Goal: Communication & Community: Answer question/provide support

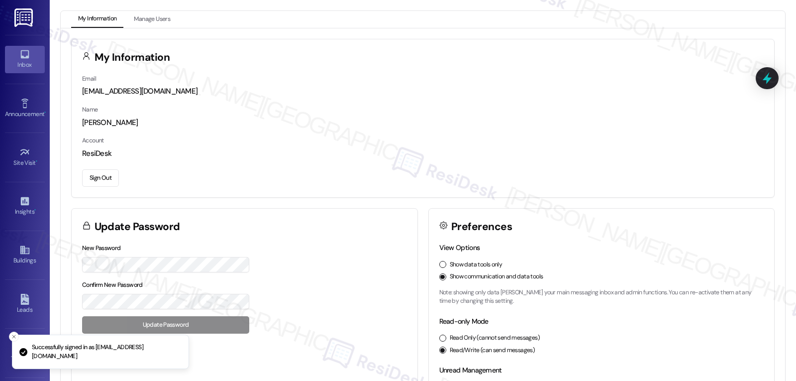
click at [22, 57] on icon at bounding box center [24, 54] width 8 height 8
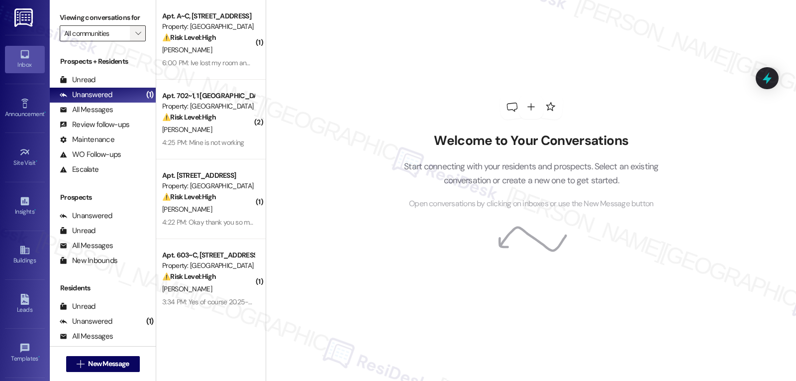
click at [133, 41] on span "" at bounding box center [137, 33] width 9 height 16
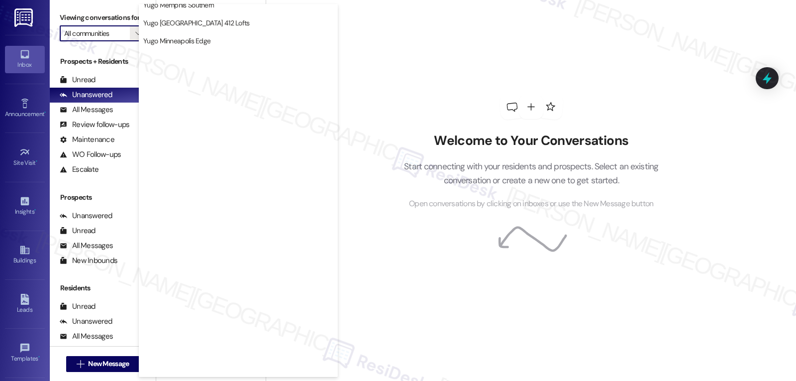
scroll to position [416, 0]
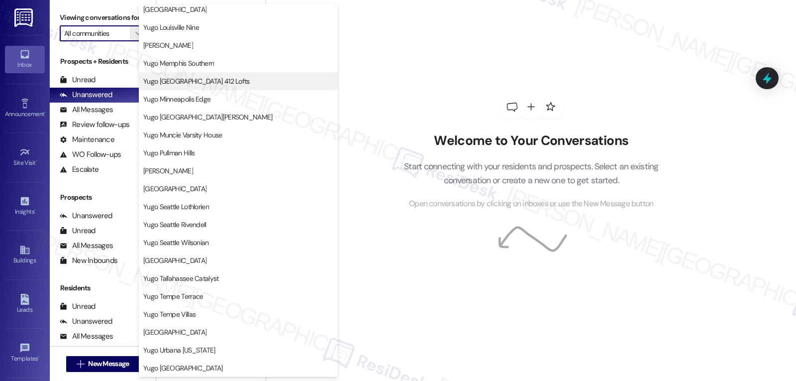
click at [219, 85] on span "Yugo [GEOGRAPHIC_DATA] 412 Lofts" at bounding box center [196, 81] width 106 height 10
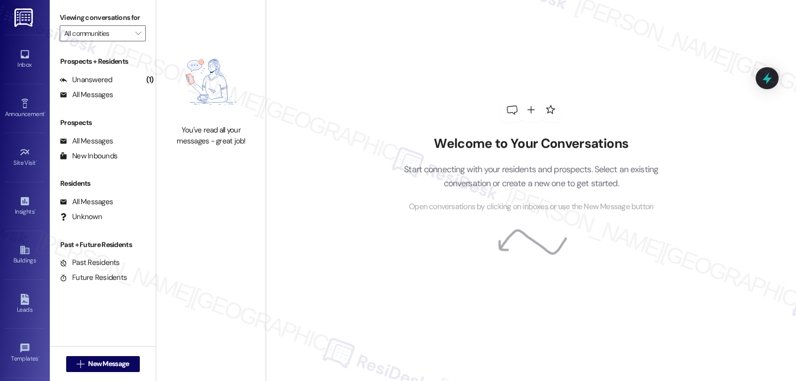
type input "Yugo [GEOGRAPHIC_DATA] 412 Lofts"
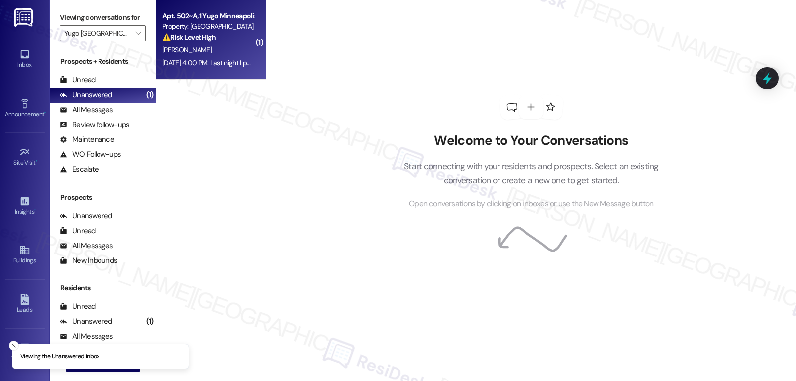
click at [212, 53] on div "[PERSON_NAME]" at bounding box center [208, 50] width 94 height 12
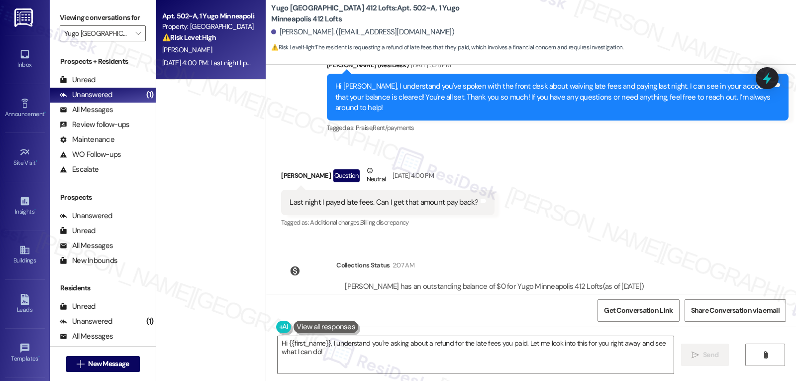
scroll to position [219, 0]
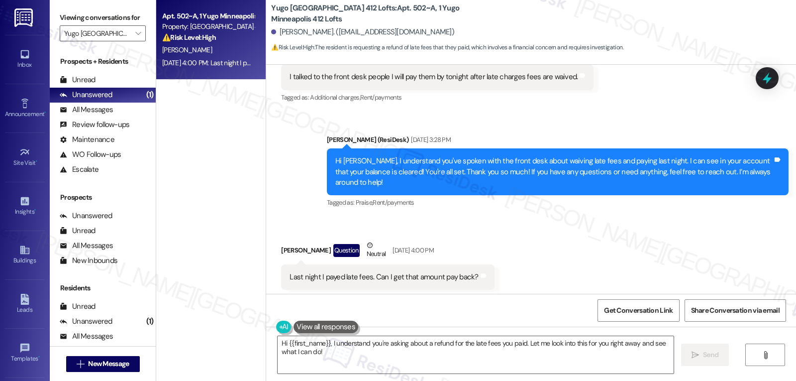
click at [281, 240] on div "[PERSON_NAME] Question Neutral [DATE] 4:00 PM" at bounding box center [387, 252] width 213 height 24
click at [283, 240] on div "[PERSON_NAME] Question Neutral [DATE] 4:00 PM" at bounding box center [387, 252] width 213 height 24
copy div "Sungmin"
click at [365, 362] on textarea "Hi {{first_name}}, I understand you're asking about a refund for the late fees …" at bounding box center [476, 354] width 396 height 37
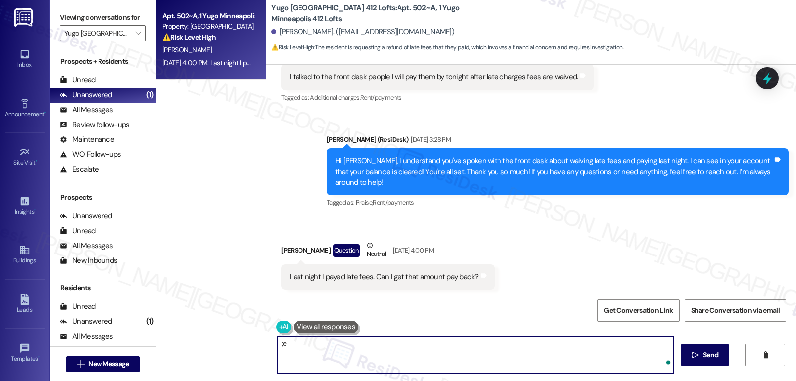
type textarea ";"
paste textarea "Sungmin"
click at [546, 341] on textarea "Thanks for your message, [PERSON_NAME]. Let me check this with the site managem…" at bounding box center [476, 354] width 396 height 37
type textarea "Thanks for your message, [PERSON_NAME]. Let me check this with the site managem…"
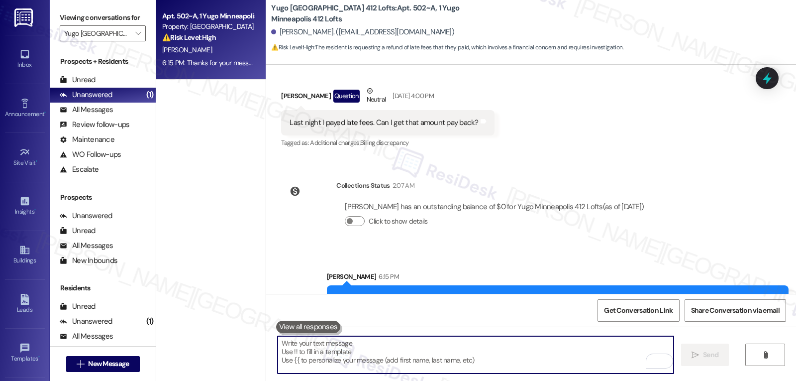
scroll to position [388, 0]
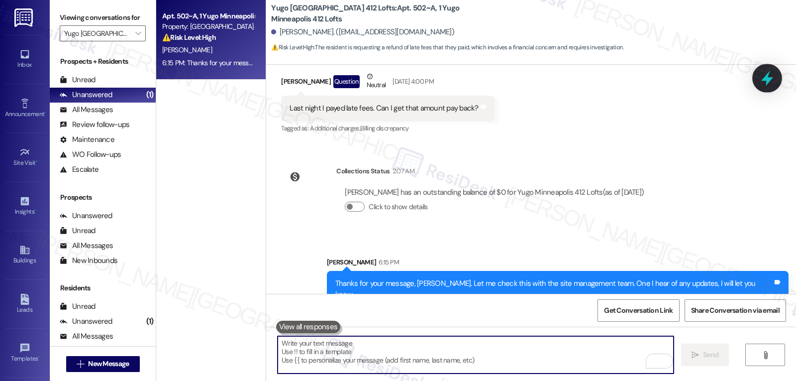
click at [765, 79] on icon at bounding box center [767, 78] width 12 height 15
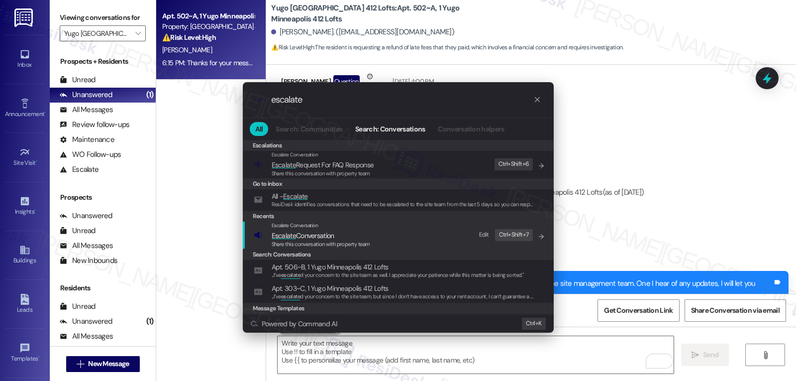
type input "escalate"
click at [328, 234] on span "Escalate Conversation" at bounding box center [303, 235] width 63 height 9
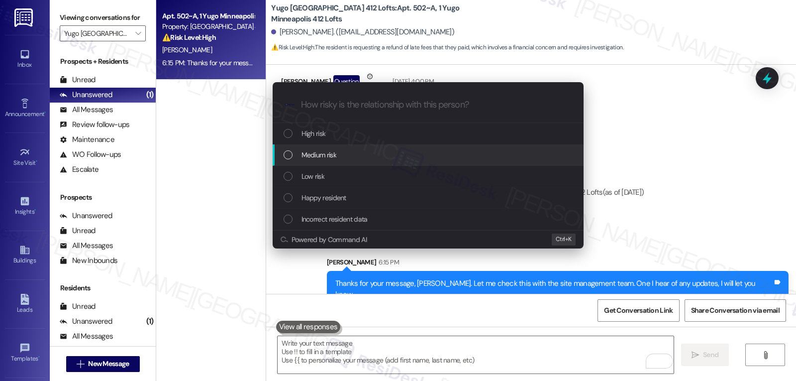
click at [342, 162] on div "Medium risk" at bounding box center [428, 154] width 311 height 21
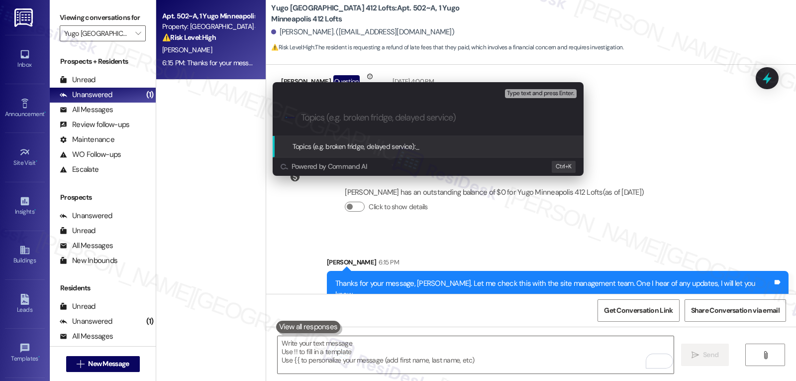
type input "a"
type input "Resident Concern - Late fee waiver"
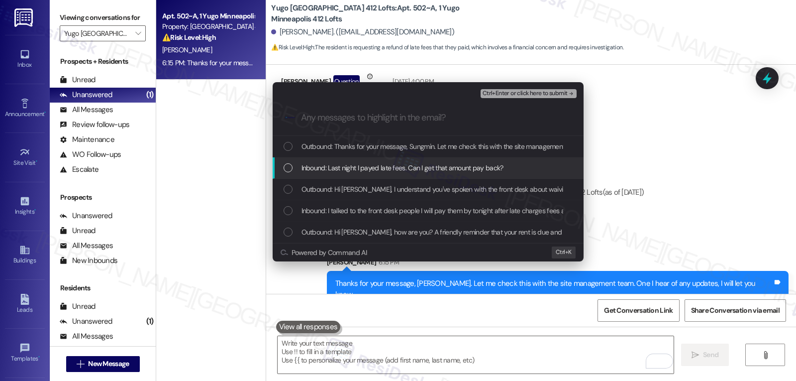
click at [313, 173] on span "Inbound: Last night I payed late fees. Can I get that amount pay back?" at bounding box center [402, 167] width 202 height 11
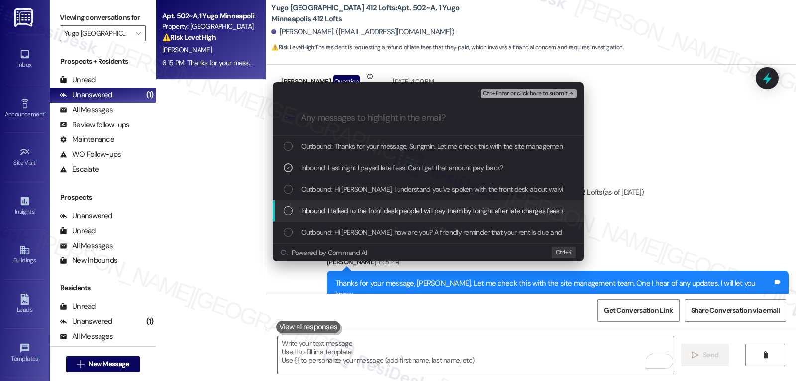
click at [309, 204] on div "Inbound: I talked to the front desk people I will pay them by tonight after lat…" at bounding box center [428, 210] width 311 height 21
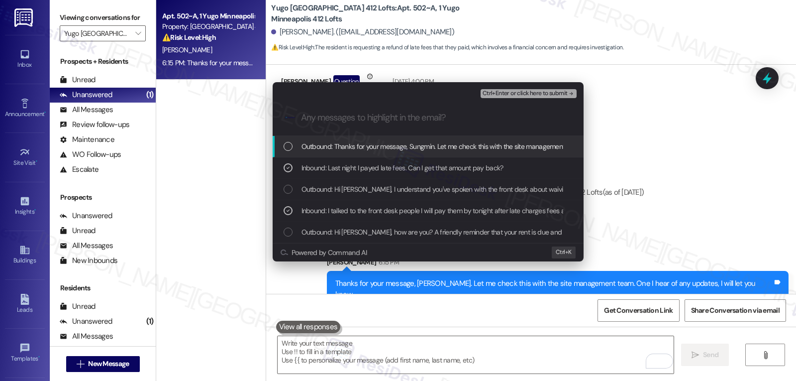
click at [542, 90] on span "Ctrl+Enter or click here to submit" at bounding box center [525, 93] width 85 height 7
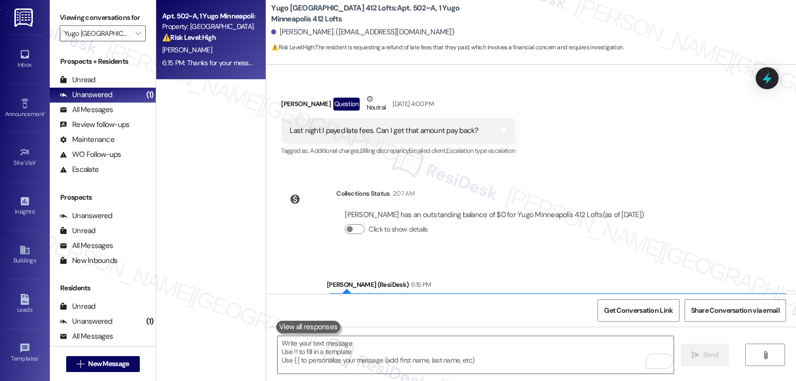
scroll to position [402, 0]
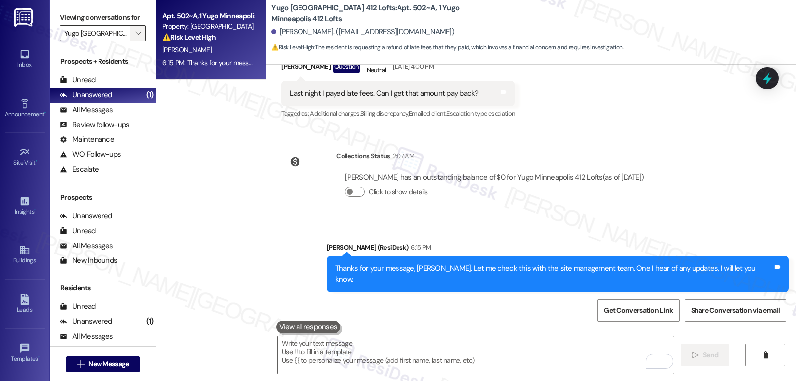
click at [135, 37] on icon "" at bounding box center [137, 33] width 5 height 8
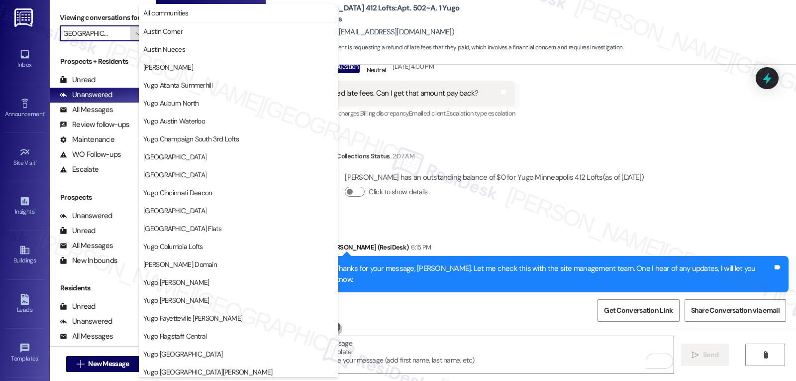
scroll to position [341, 0]
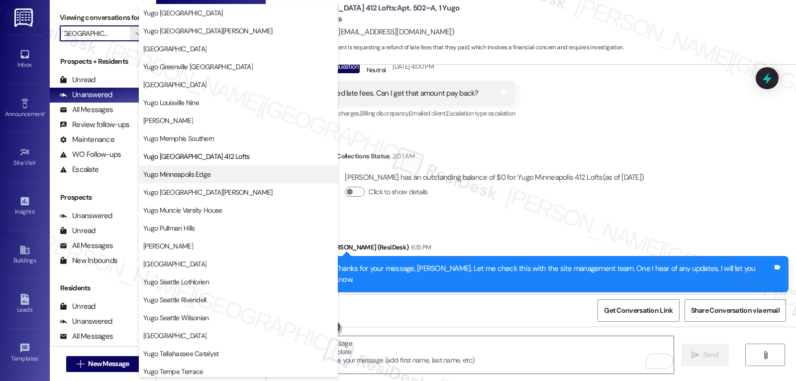
click at [168, 177] on span "Yugo Minneapolis Edge" at bounding box center [176, 174] width 67 height 10
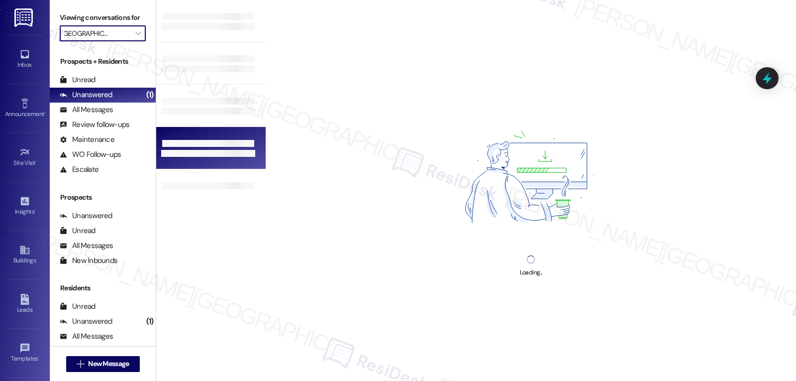
type input "Yugo Minneapolis Edge"
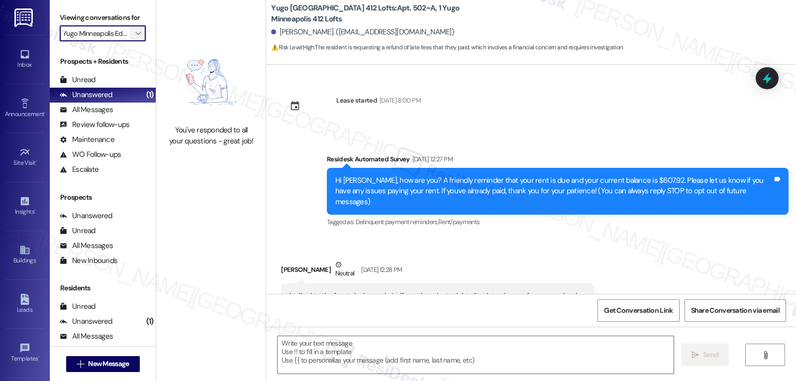
scroll to position [0, 8]
click at [137, 40] on button "" at bounding box center [138, 33] width 16 height 16
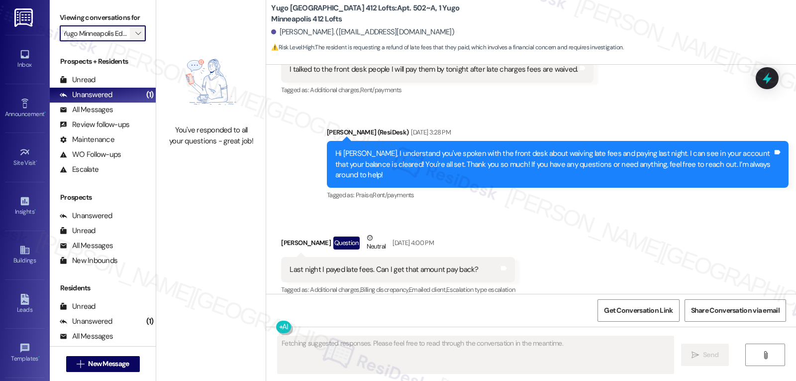
scroll to position [0, 0]
click at [135, 37] on icon "" at bounding box center [137, 33] width 5 height 8
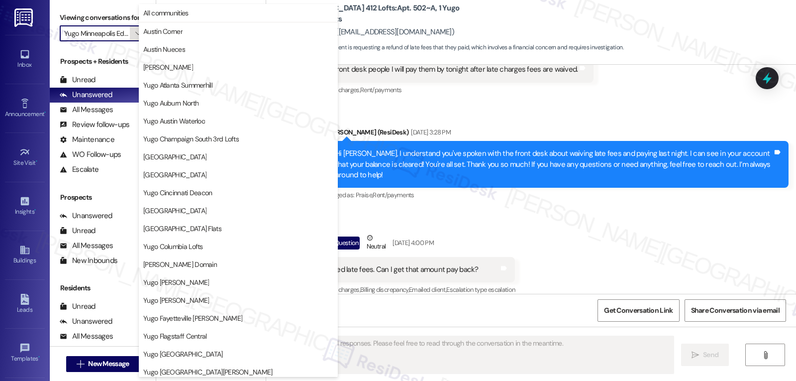
scroll to position [341, 0]
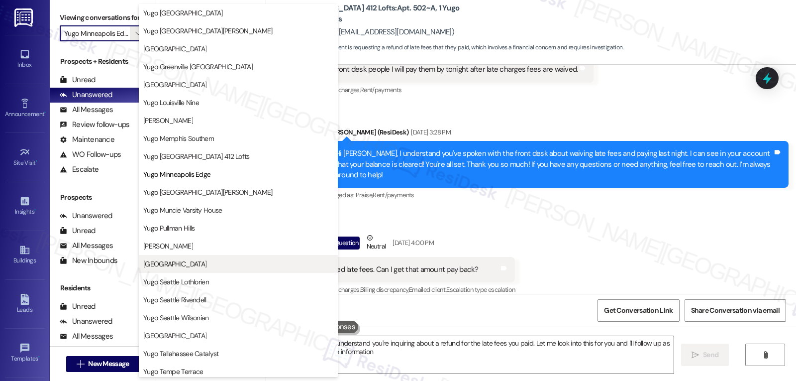
type textarea "Hi {{first_name}}, I understand you're inquiring about a refund for the late fe…"
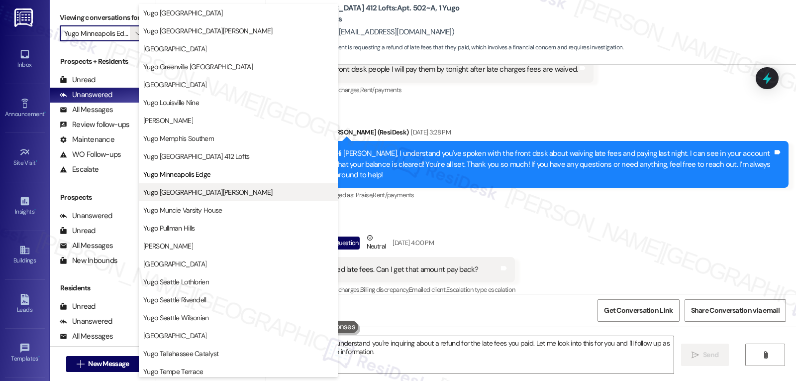
click at [220, 190] on span "Yugo [GEOGRAPHIC_DATA][PERSON_NAME]" at bounding box center [207, 192] width 129 height 10
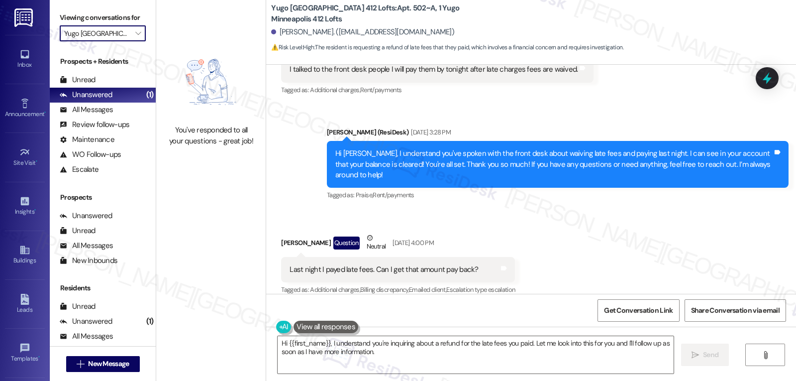
click at [120, 41] on input "Yugo [GEOGRAPHIC_DATA][PERSON_NAME]" at bounding box center [97, 33] width 66 height 16
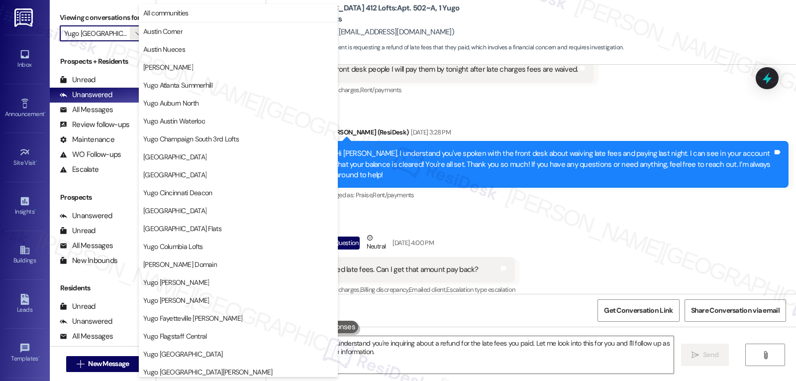
scroll to position [416, 0]
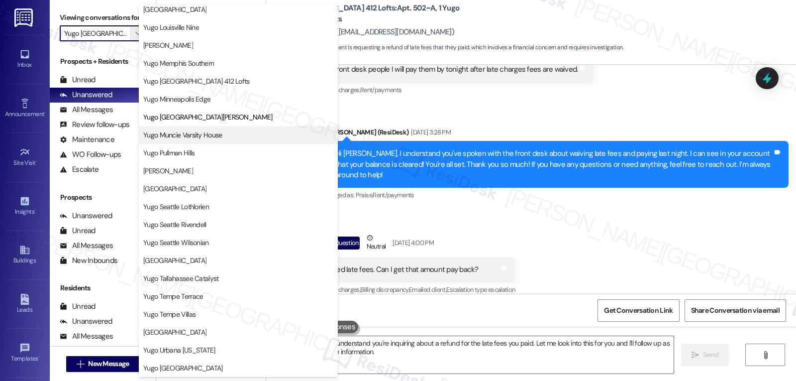
click at [189, 136] on span "Yugo Muncie Varsity House" at bounding box center [182, 135] width 79 height 10
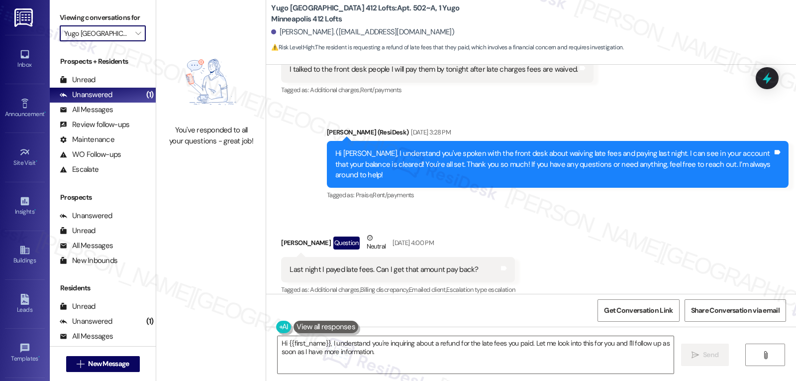
type input "Yugo Muncie Varsity House"
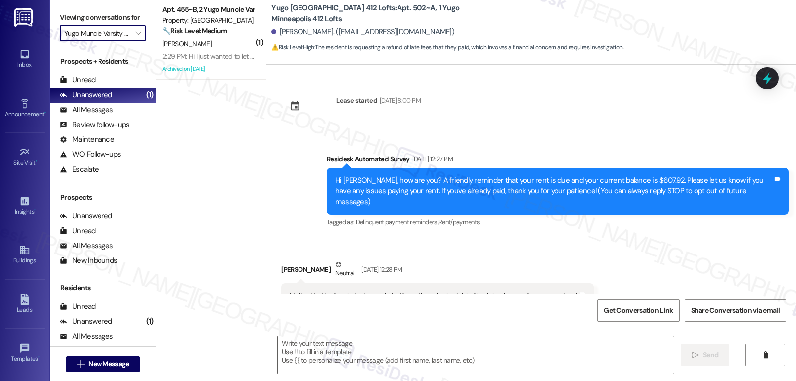
scroll to position [226, 0]
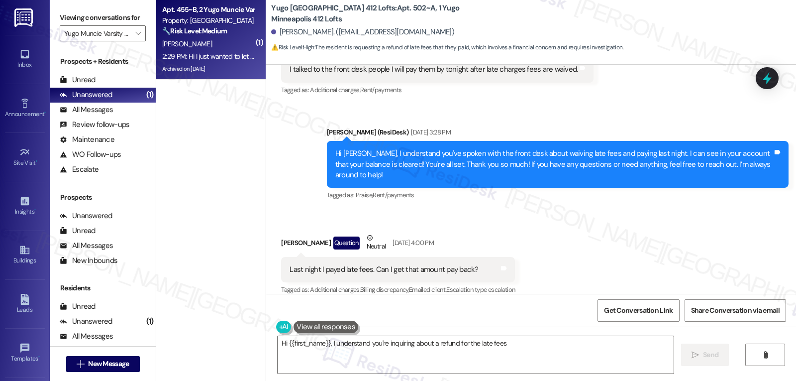
type textarea "Hi {{first_name}}, I understand you're inquiring about a refund for the late fe…"
click at [214, 36] on div "🔧 Risk Level: Medium The resident is reporting a broken blind and preemptively …" at bounding box center [208, 31] width 92 height 10
type textarea "Fetching suggested responses. Please feel free to read through the conversation…"
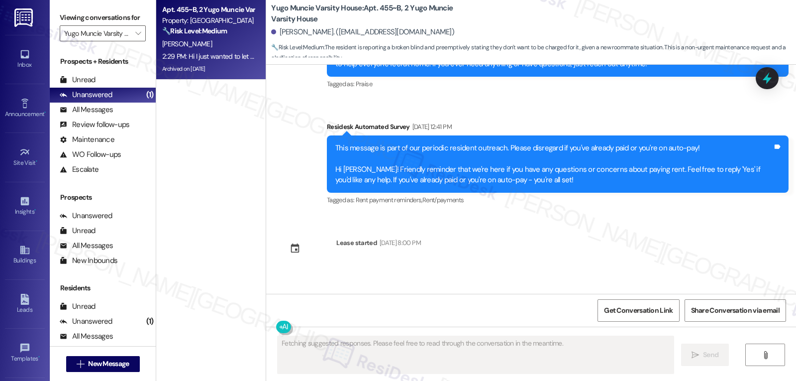
scroll to position [2445, 0]
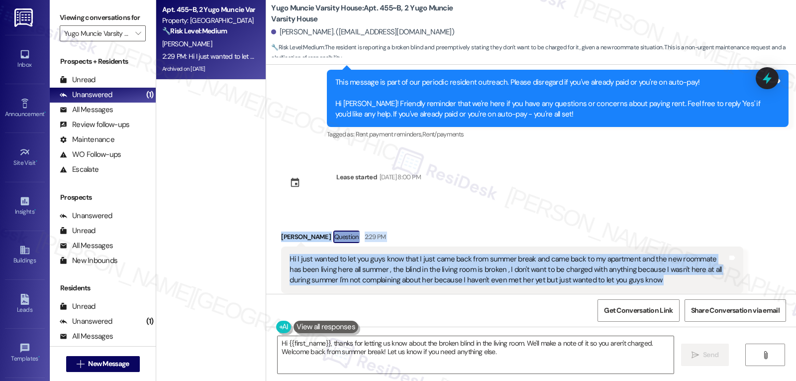
drag, startPoint x: 264, startPoint y: 224, endPoint x: 730, endPoint y: 270, distance: 468.4
click at [730, 270] on div "Received via SMS [PERSON_NAME] Question 2:29 PM Hi I just wanted to let you guy…" at bounding box center [531, 261] width 530 height 107
copy div "[PERSON_NAME] Question 2:29 PM Hi I just wanted to let you guys know that I jus…"
click at [541, 358] on textarea "Hi {{first_name}}, thanks for letting us know about the broken blind in the liv…" at bounding box center [476, 354] width 396 height 37
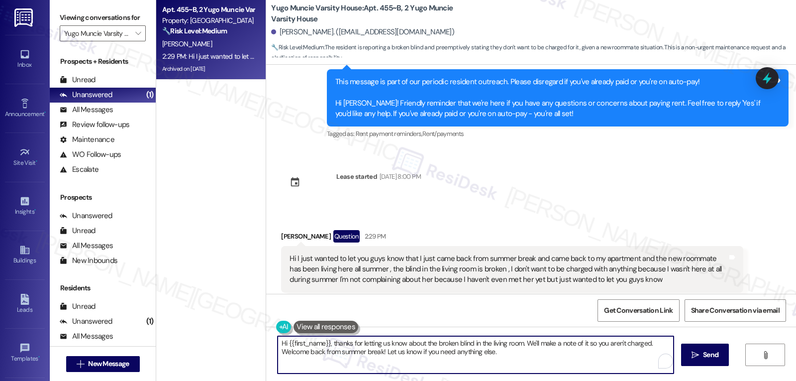
paste textarea "[PERSON_NAME], thanks for letting us know. I understand you weren’t here over t…"
click at [519, 342] on textarea "Hi [PERSON_NAME], thanks for letting us know. I understand you weren’t here ove…" at bounding box center [476, 354] width 396 height 37
click at [585, 361] on textarea "Hi [PERSON_NAME], thanks for letting us know. I understand you weren’t here ove…" at bounding box center [476, 354] width 396 height 37
drag, startPoint x: 550, startPoint y: 343, endPoint x: 290, endPoint y: 356, distance: 260.5
click at [290, 356] on textarea "Hi [PERSON_NAME], thanks for letting us know. I understand you weren’t here ove…" at bounding box center [476, 354] width 396 height 37
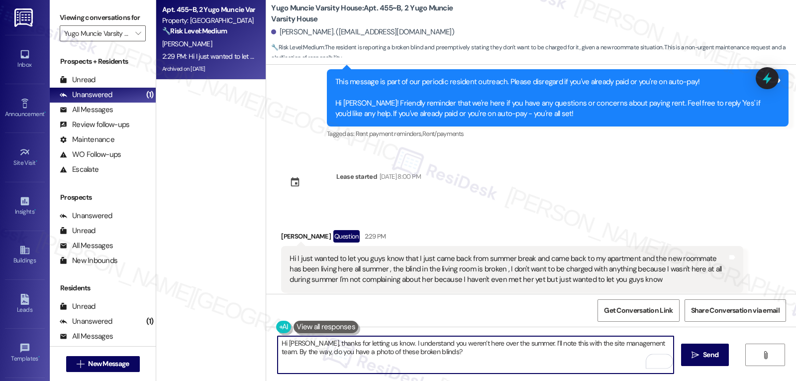
click at [436, 356] on textarea "Hi [PERSON_NAME], thanks for letting us know. I understand you weren’t here ove…" at bounding box center [476, 354] width 396 height 37
type textarea "Hi [PERSON_NAME], thanks for letting us know. I understand you weren’t here ove…"
click at [714, 352] on span "Send" at bounding box center [710, 354] width 15 height 10
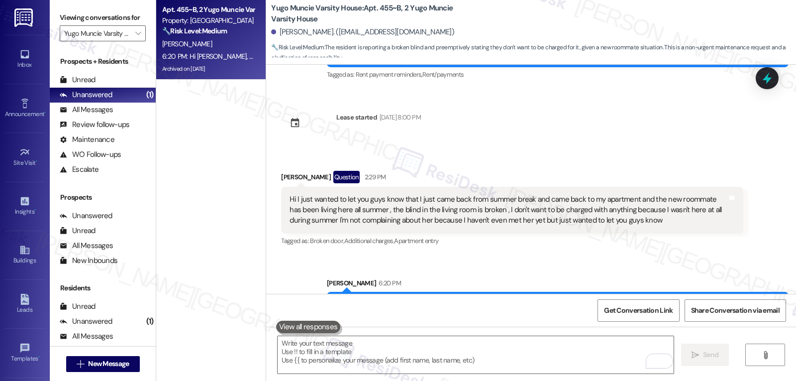
scroll to position [2526, 0]
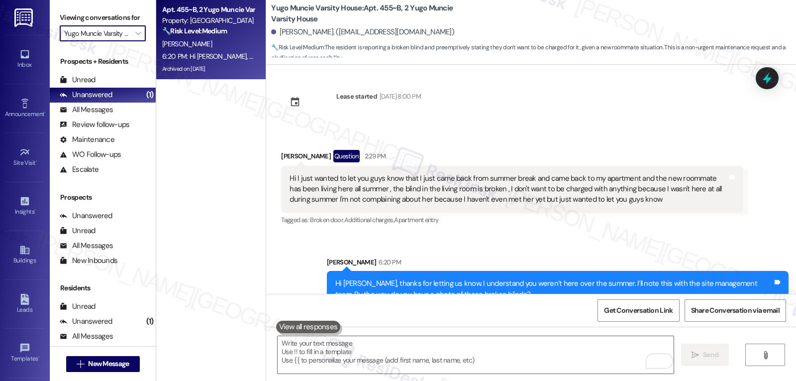
click at [142, 51] on div "Viewing conversations for Yugo Muncie Varsity House " at bounding box center [103, 25] width 106 height 51
click at [135, 37] on icon "" at bounding box center [137, 33] width 5 height 8
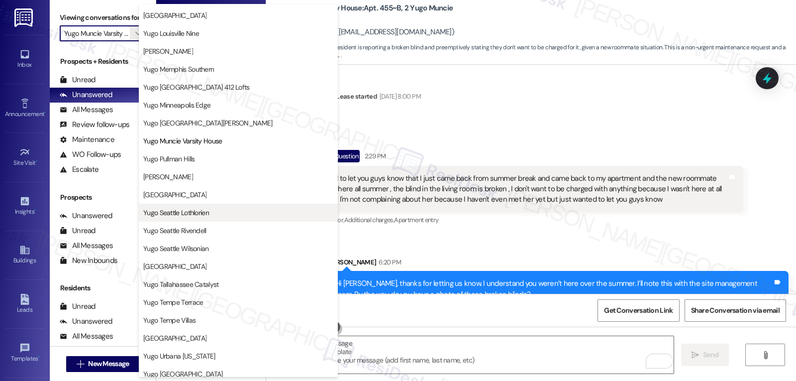
scroll to position [416, 0]
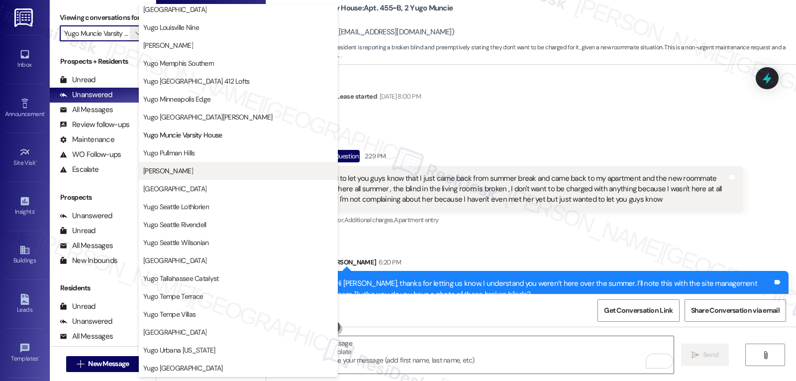
click at [190, 174] on span "[PERSON_NAME]" at bounding box center [168, 171] width 50 height 10
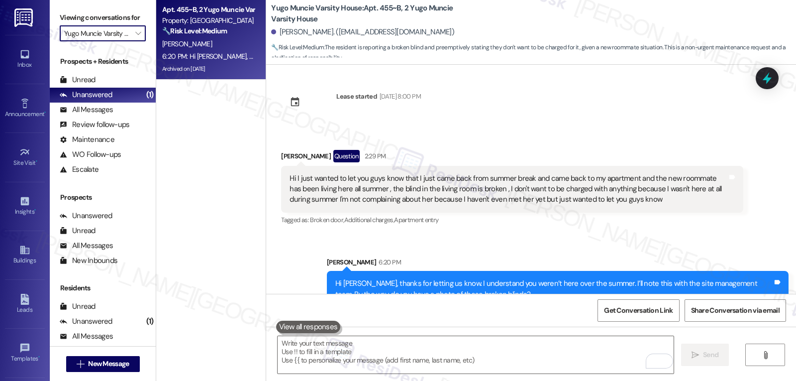
type input "[PERSON_NAME]"
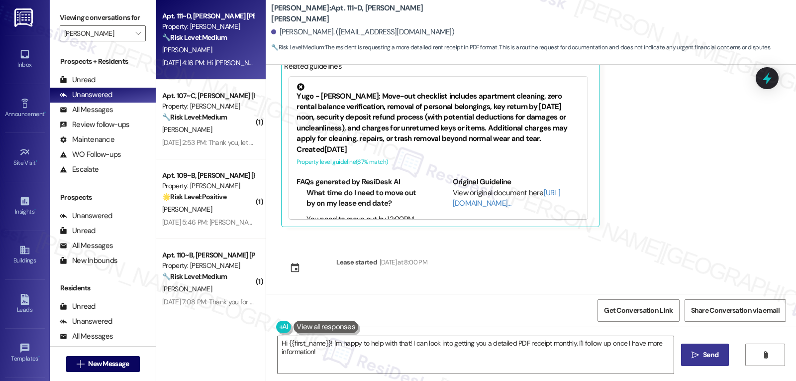
scroll to position [172, 0]
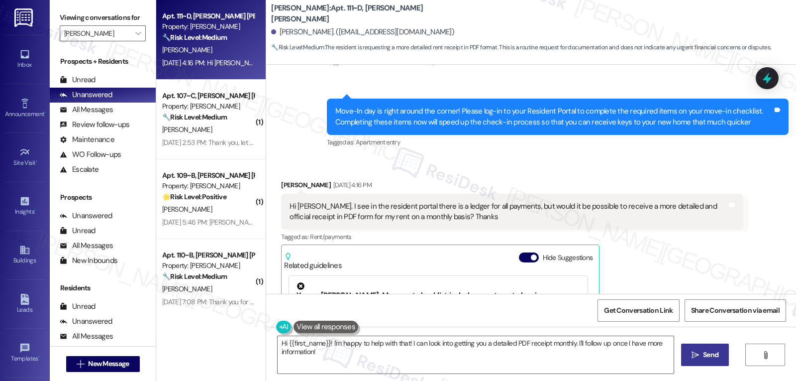
click at [527, 273] on div "Yugo - [PERSON_NAME]: Move-out checklist includes apartment cleaning, zero rent…" at bounding box center [440, 347] width 312 height 152
click at [511, 258] on div "Related guidelines Hide Suggestions" at bounding box center [440, 258] width 312 height 23
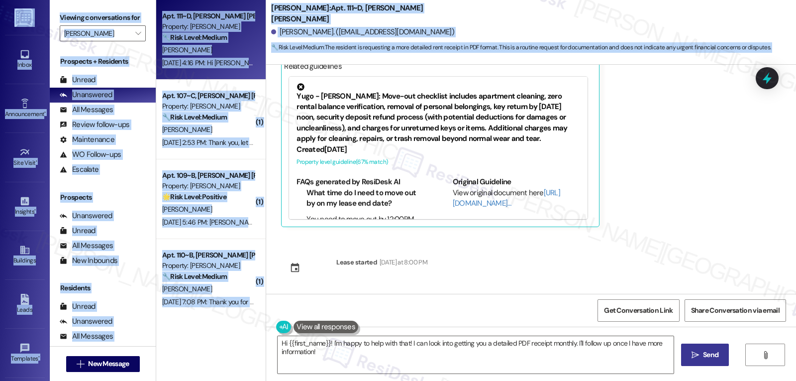
drag, startPoint x: 287, startPoint y: 340, endPoint x: 226, endPoint y: 397, distance: 82.4
click at [226, 380] on html "Inbox Go to Inbox Announcement • Send A Text Announcement Site Visit • Go to Si…" at bounding box center [398, 190] width 796 height 381
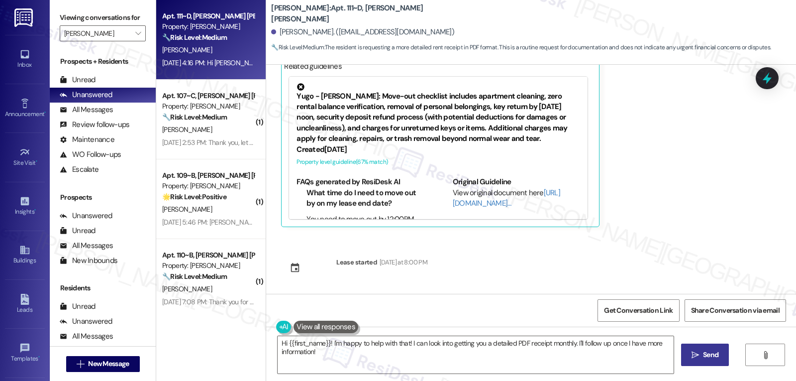
click at [646, 160] on div "[PERSON_NAME] [DATE] 4:16 PM Hi [PERSON_NAME]. I see in the resident portal the…" at bounding box center [512, 104] width 462 height 247
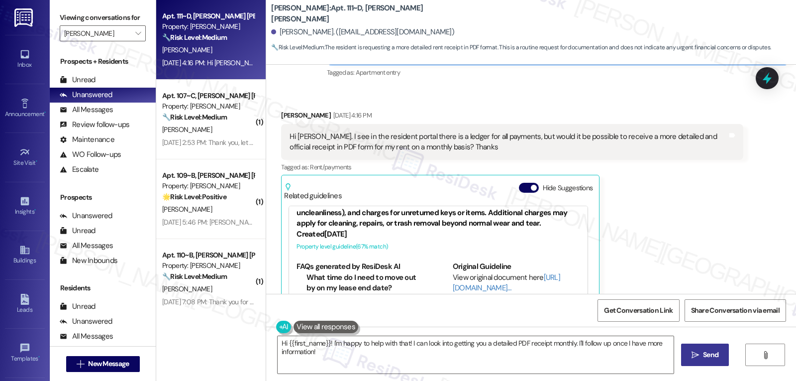
scroll to position [172, 0]
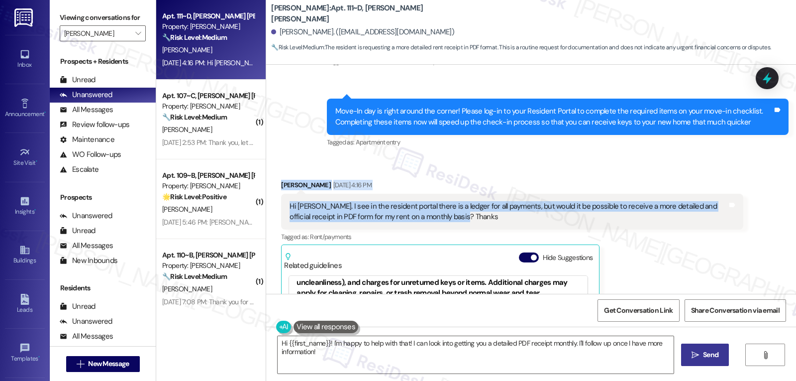
drag, startPoint x: 272, startPoint y: 188, endPoint x: 482, endPoint y: 216, distance: 211.8
click at [482, 216] on div "Received via SMS [PERSON_NAME] [DATE] 4:16 PM Hi [PERSON_NAME]. I see in the re…" at bounding box center [512, 303] width 477 height 262
copy div "[PERSON_NAME] [DATE] 4:16 PM Hi [PERSON_NAME]. I see in the resident portal the…"
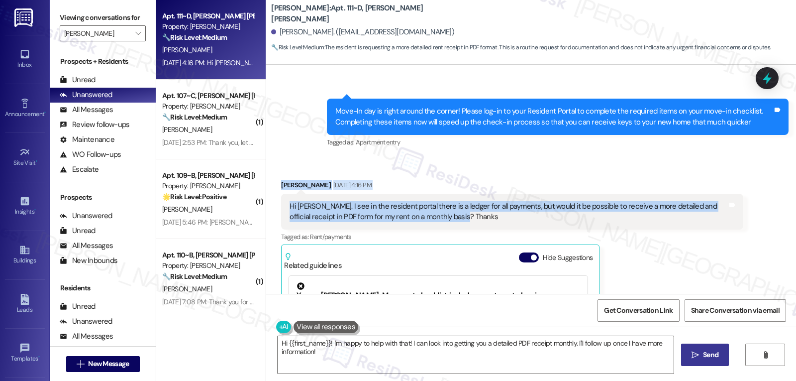
click at [493, 224] on div "Hi [PERSON_NAME]. I see in the resident portal there is a ledger for all paymen…" at bounding box center [512, 212] width 462 height 36
drag, startPoint x: 272, startPoint y: 187, endPoint x: 456, endPoint y: 219, distance: 186.9
click at [456, 219] on div "Received via SMS [PERSON_NAME] [DATE] 4:16 PM Hi [PERSON_NAME]. I see in the re…" at bounding box center [512, 303] width 477 height 262
copy div "[PERSON_NAME] [DATE] 4:16 PM Hi [PERSON_NAME]. I see in the resident portal the…"
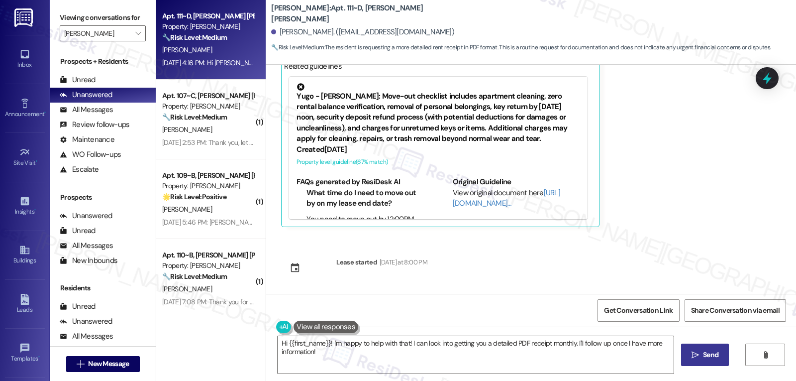
scroll to position [271, 0]
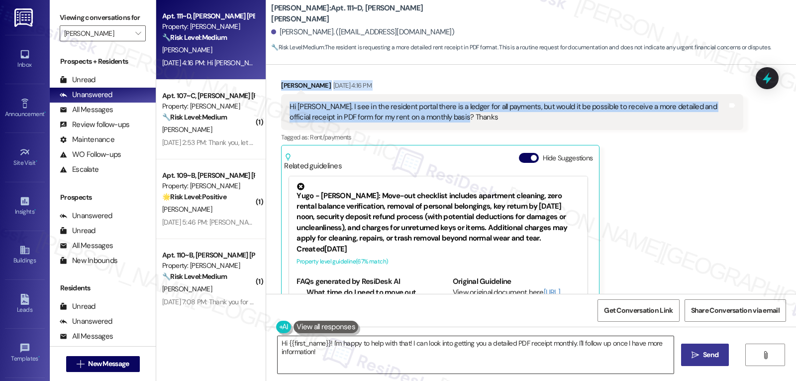
click at [333, 355] on textarea "Hi {{first_name}}! I'm happy to help with that! I can look into getting you a d…" at bounding box center [476, 354] width 396 height 37
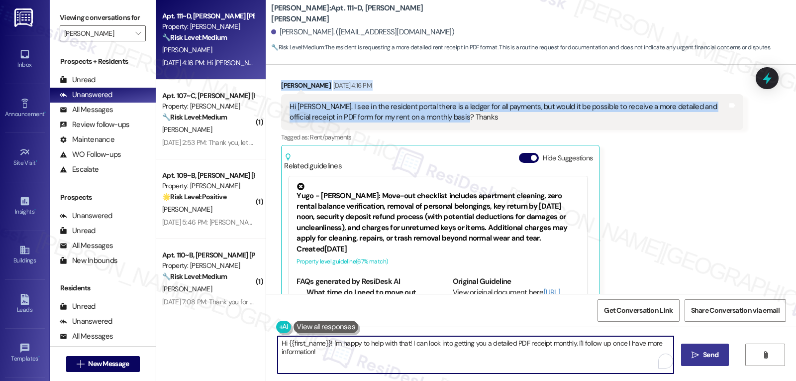
paste textarea "[PERSON_NAME], thanks for your message! I understand you’d like a detailed PDF …"
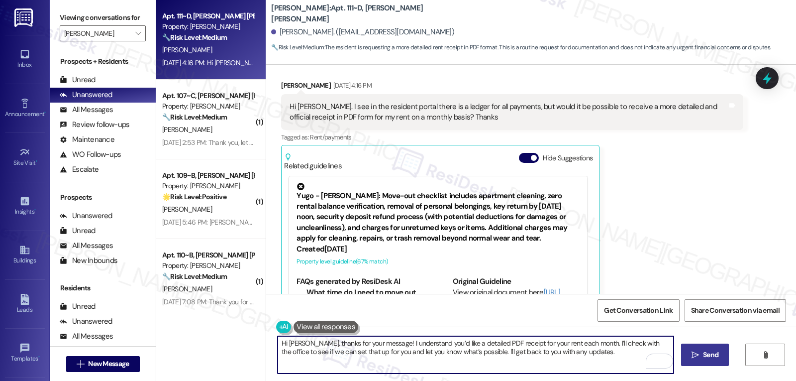
type textarea "Hi [PERSON_NAME], thanks for your message! I understand you’d like a detailed P…"
click at [704, 359] on span "Send" at bounding box center [710, 354] width 15 height 10
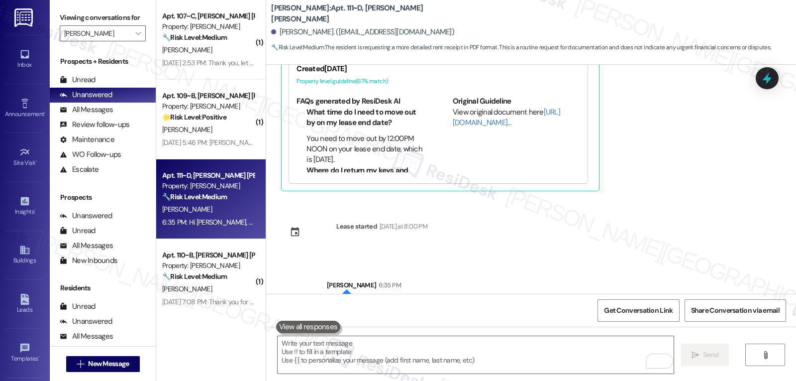
scroll to position [451, 0]
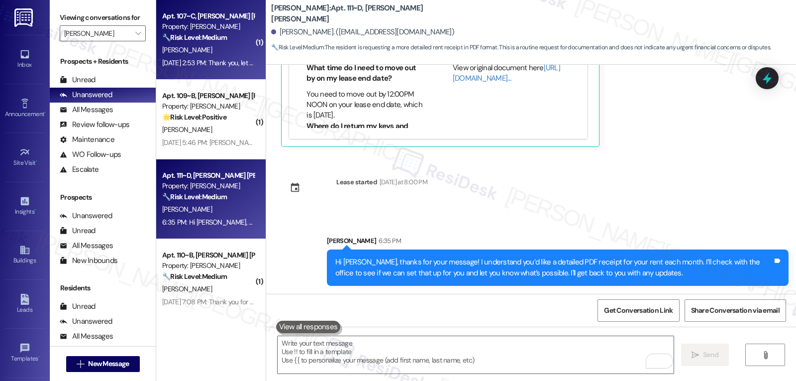
click at [199, 51] on div "[PERSON_NAME]" at bounding box center [208, 50] width 94 height 12
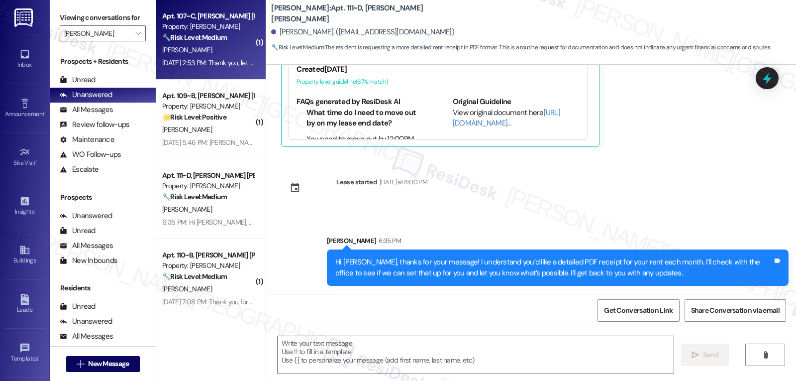
type textarea "Fetching suggested responses. Please feel free to read through the conversation…"
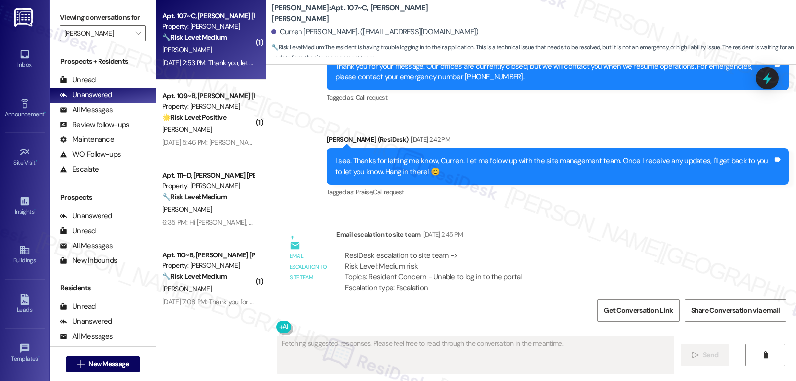
scroll to position [830, 0]
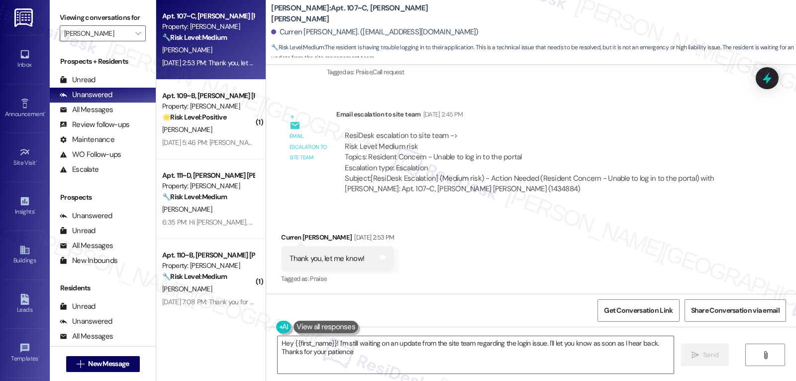
type textarea "Hey {{first_name}}! I'm still waiting on an update from the site team regarding…"
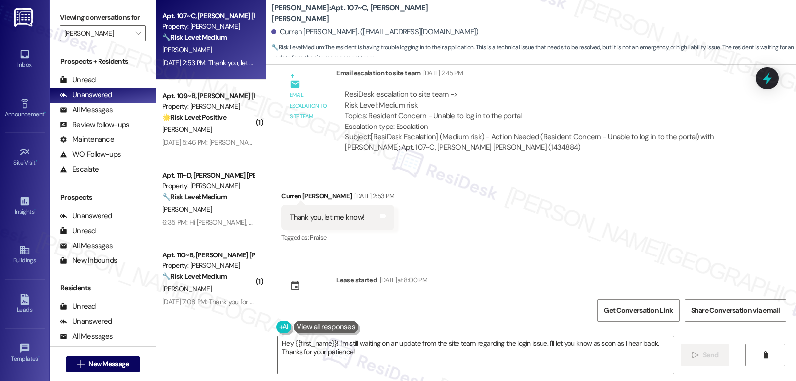
scroll to position [890, 0]
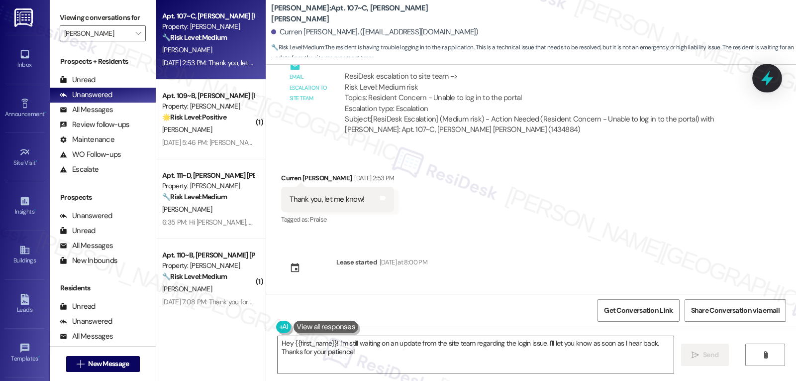
click at [760, 81] on icon at bounding box center [767, 78] width 17 height 17
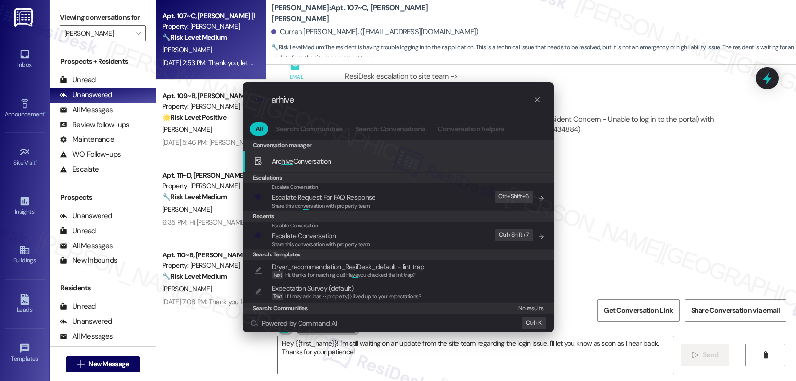
type input "arhive"
click at [331, 158] on span "Arc hive Conversation" at bounding box center [302, 161] width 60 height 9
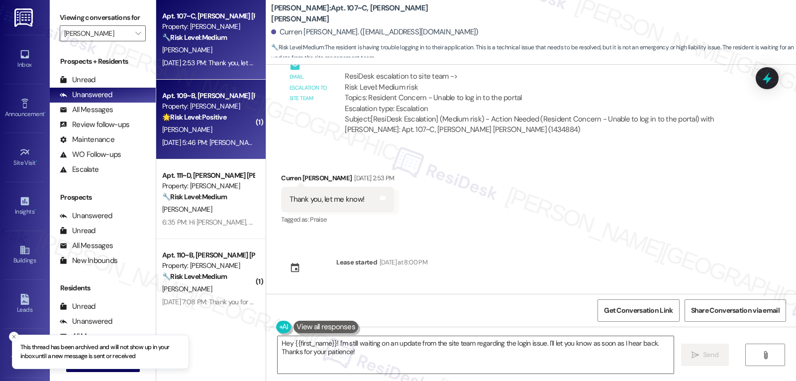
click at [176, 133] on span "[PERSON_NAME]" at bounding box center [187, 129] width 50 height 9
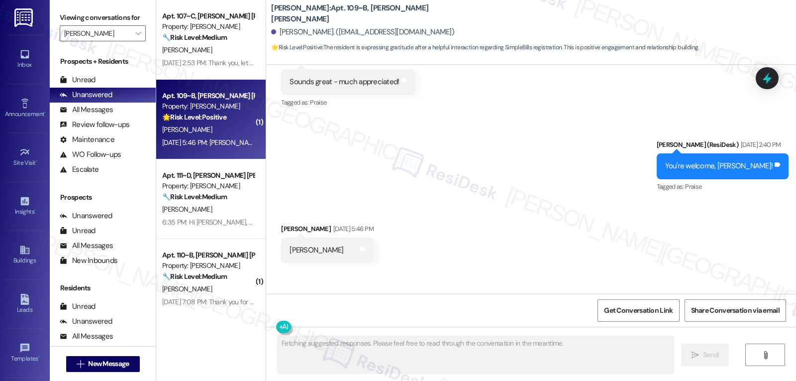
scroll to position [684, 0]
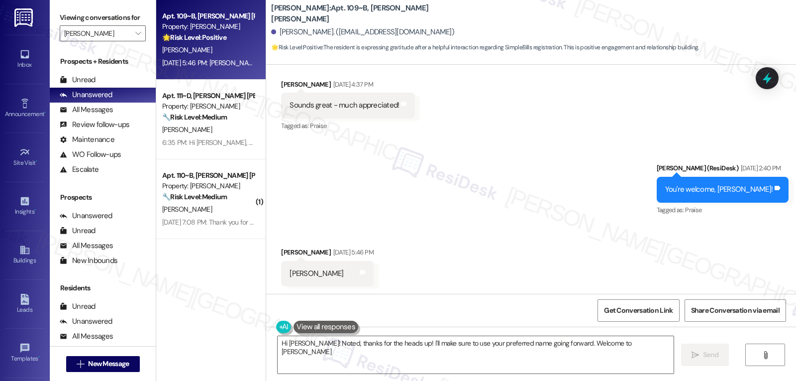
type textarea "Hi [PERSON_NAME]! Noted, thanks for the heads up! I'll make sure to use your pr…"
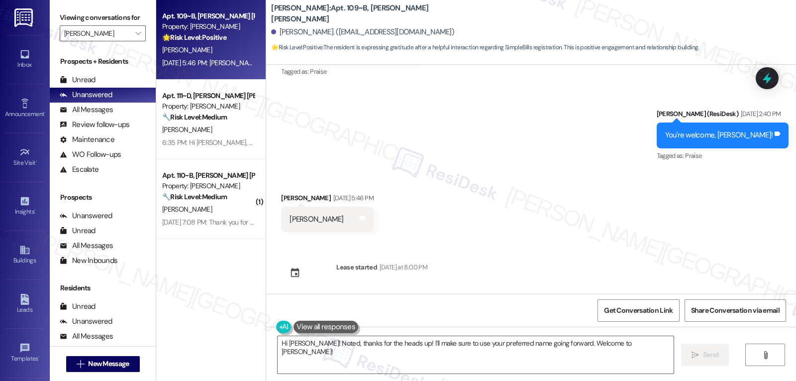
scroll to position [743, 0]
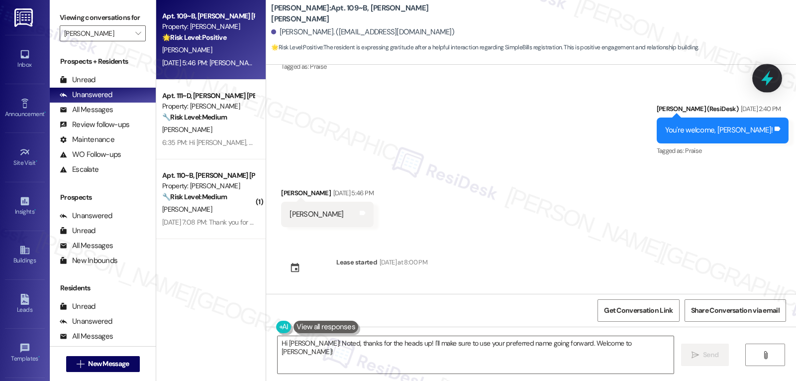
click at [770, 79] on icon at bounding box center [767, 78] width 12 height 15
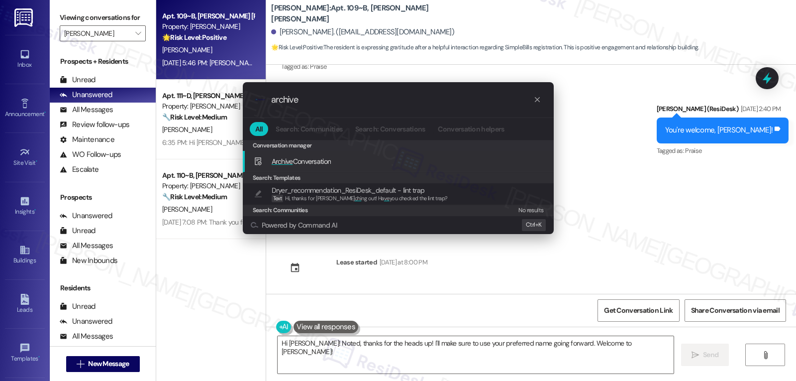
type input "archive"
click at [331, 162] on span "Archive Conversation" at bounding box center [302, 161] width 60 height 9
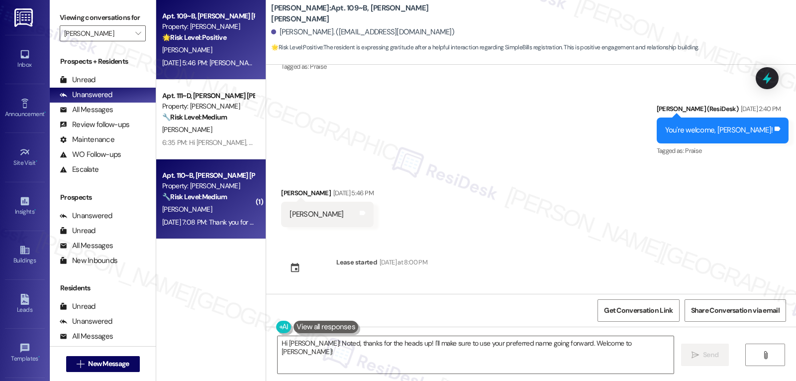
click at [210, 212] on div "[PERSON_NAME]" at bounding box center [208, 209] width 94 height 12
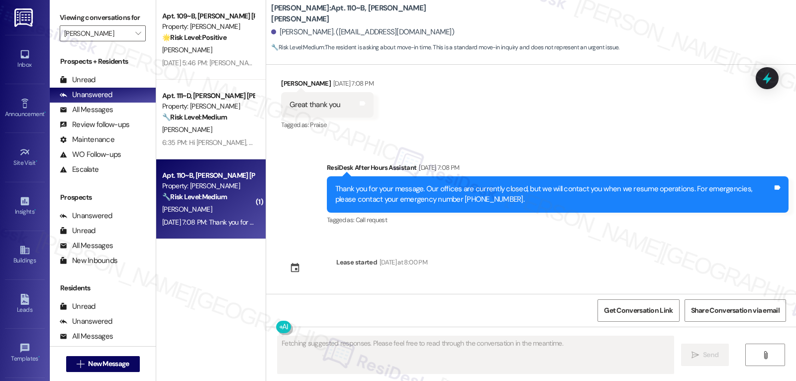
scroll to position [574, 0]
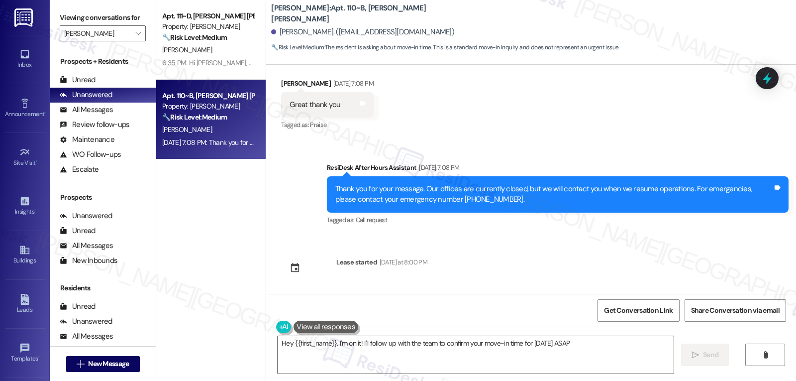
type textarea "Hey {{first_name}}, I'm on it! I'll follow up with the team to confirm your mov…"
click at [768, 81] on icon at bounding box center [767, 78] width 12 height 15
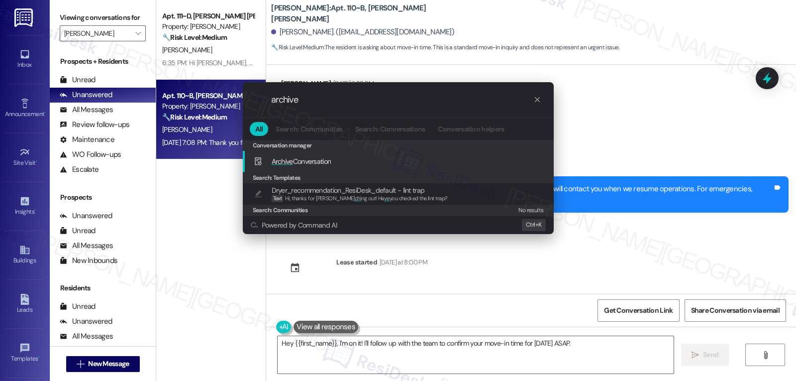
type input "archive"
click at [363, 170] on div "Archive Conversation Add shortcut" at bounding box center [398, 161] width 311 height 21
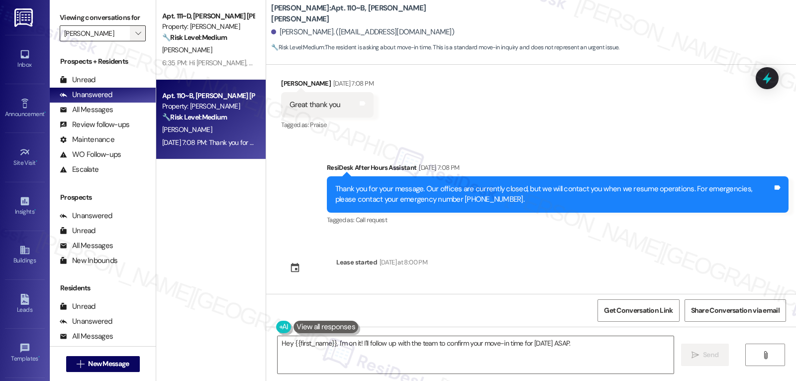
click at [133, 36] on span "" at bounding box center [137, 33] width 9 height 16
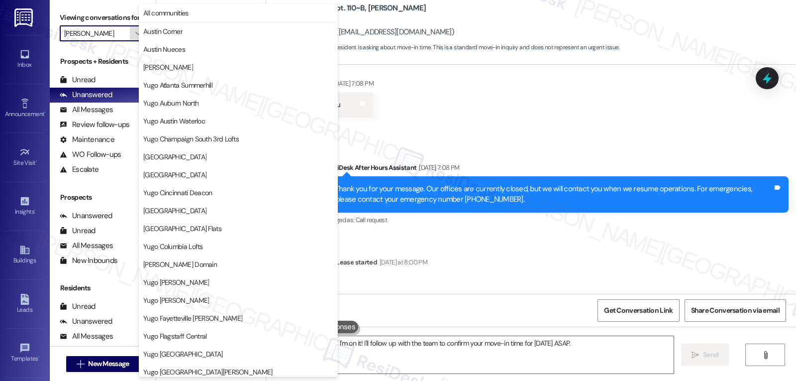
scroll to position [416, 0]
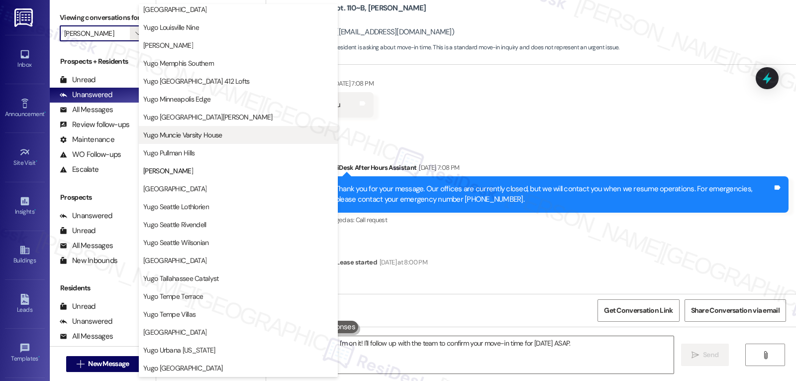
click at [219, 132] on span "Yugo Muncie Varsity House" at bounding box center [182, 135] width 79 height 10
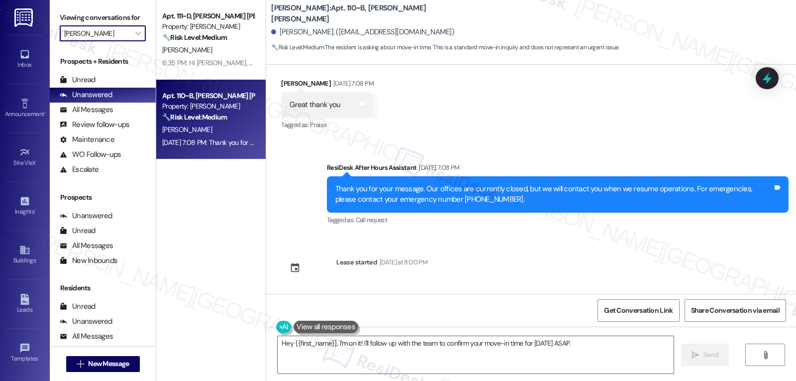
type input "Yugo Muncie Varsity House"
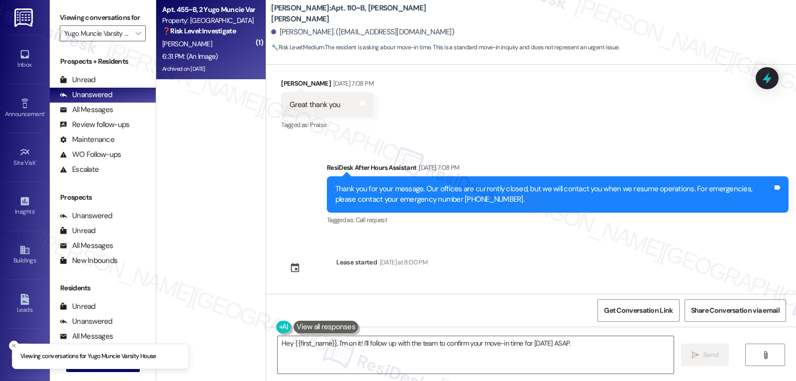
click at [190, 57] on div "6:31 PM: (An Image) 6:31 PM: (An Image)" at bounding box center [190, 56] width 56 height 9
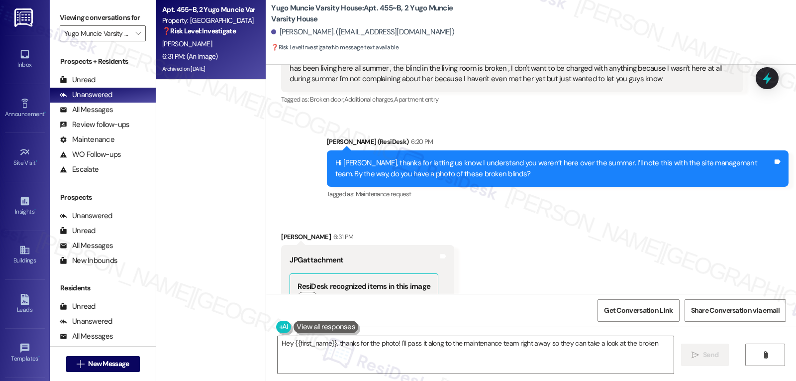
scroll to position [2558, 0]
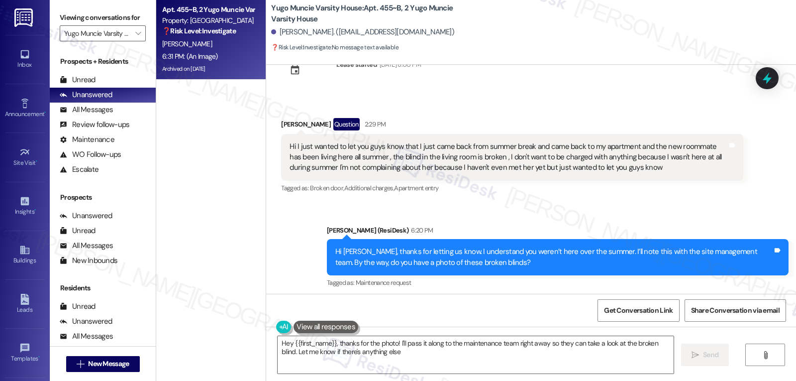
type textarea "Hey {{first_name}}, thanks for the photo! I'll pass it along to the maintenance…"
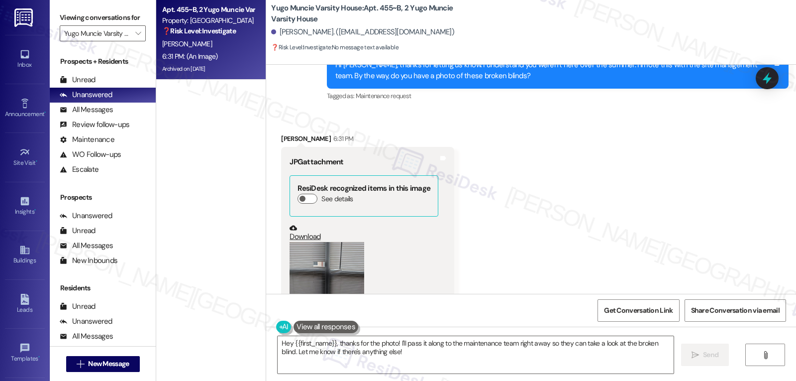
scroll to position [2757, 0]
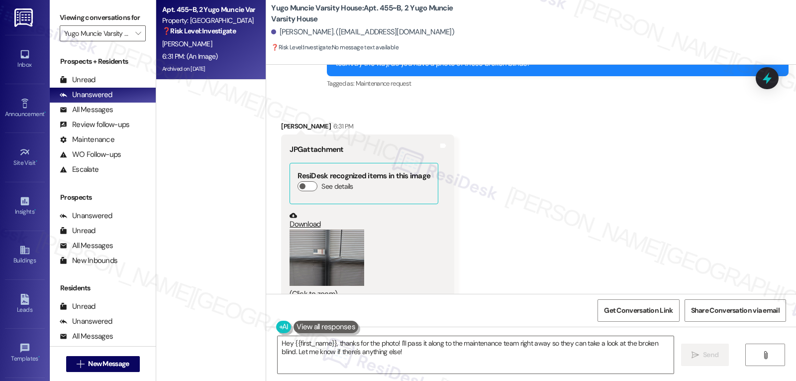
click at [309, 229] on button "Zoom image" at bounding box center [327, 257] width 75 height 56
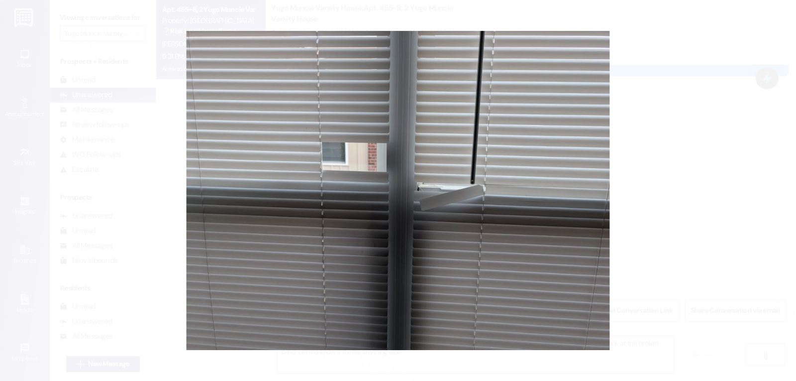
click at [674, 212] on button "Unzoom image" at bounding box center [398, 190] width 796 height 381
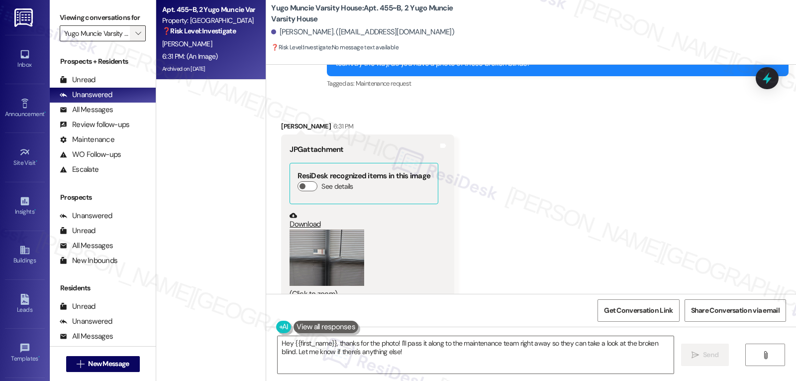
click at [133, 41] on span "" at bounding box center [137, 33] width 9 height 16
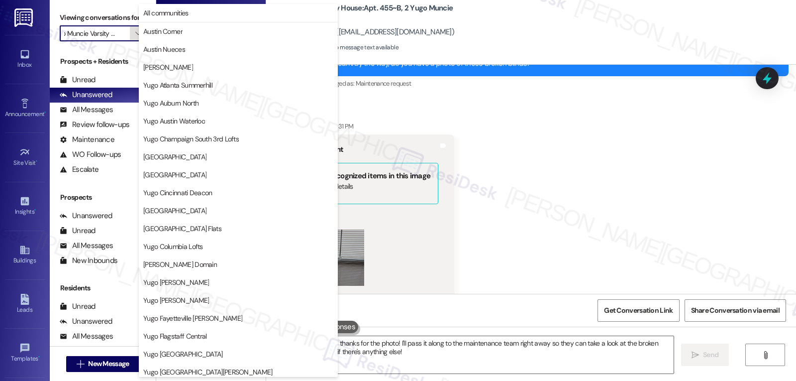
scroll to position [416, 0]
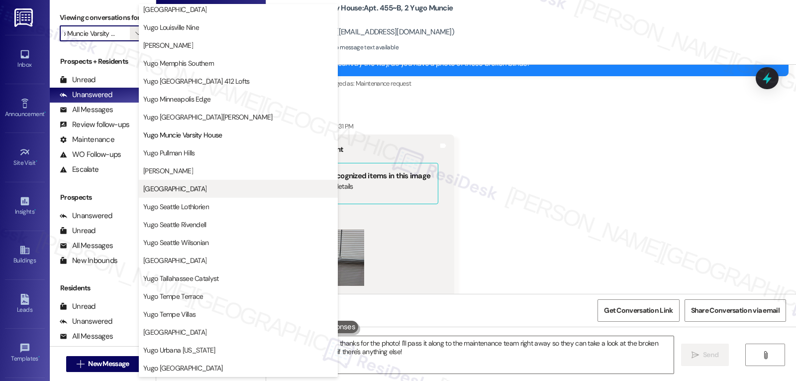
click at [193, 191] on span "[GEOGRAPHIC_DATA]" at bounding box center [174, 189] width 63 height 10
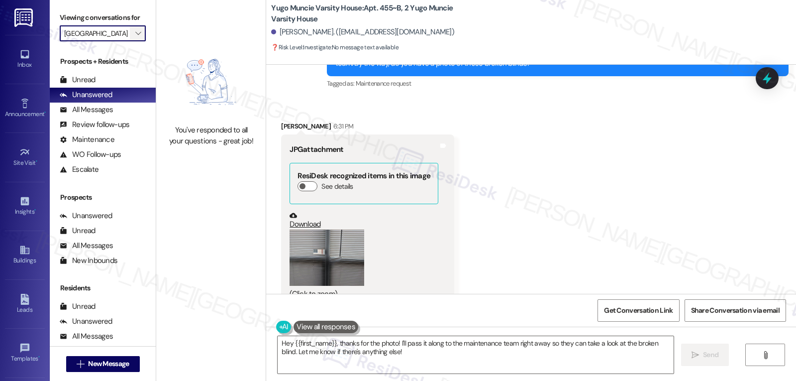
click at [135, 37] on icon "" at bounding box center [137, 33] width 5 height 8
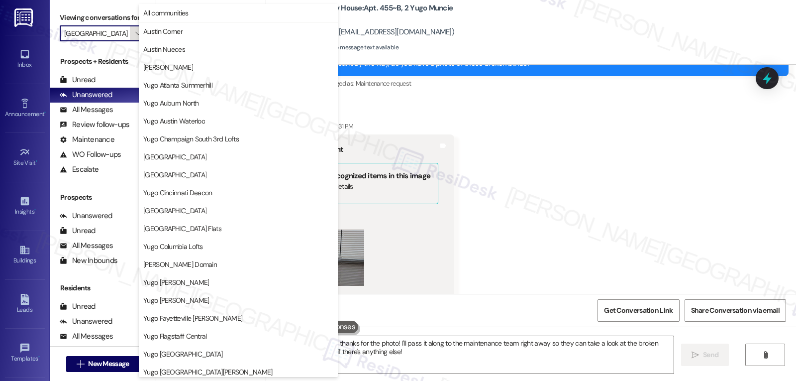
scroll to position [416, 0]
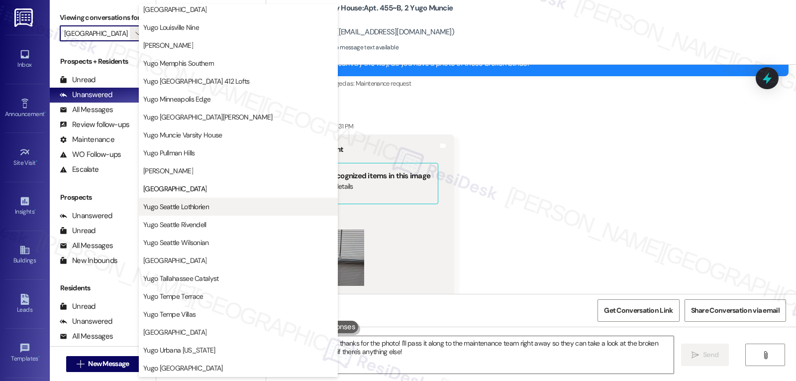
click at [206, 209] on span "Yugo Seattle Lothlorien" at bounding box center [176, 206] width 66 height 10
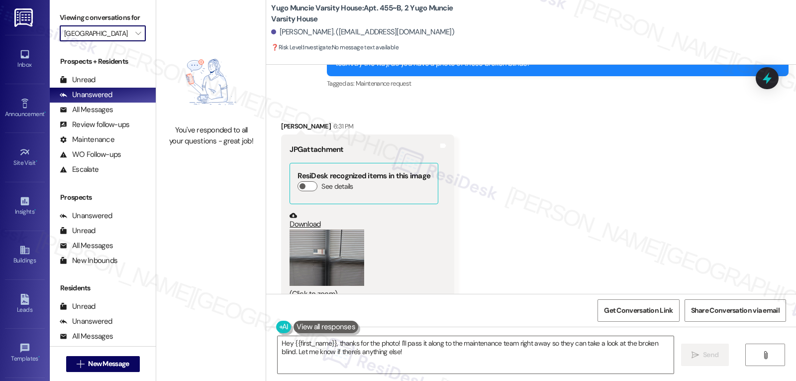
type input "Yugo Seattle Lothlorien"
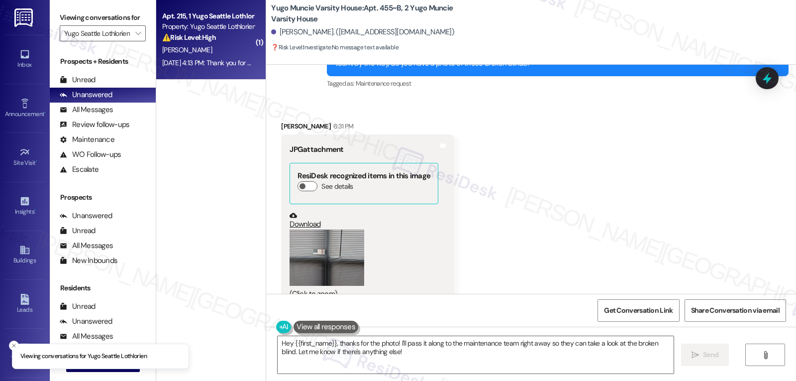
click at [192, 60] on div "[DATE] 4:13 PM: Thank you for your message. Our offices are currently closed, b…" at bounding box center [462, 62] width 601 height 9
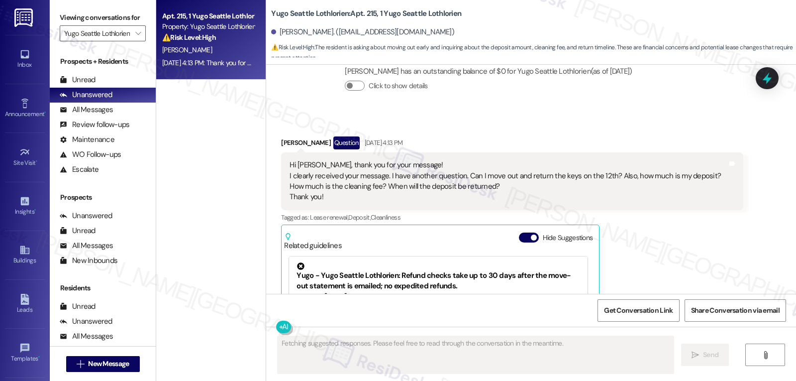
scroll to position [1557, 0]
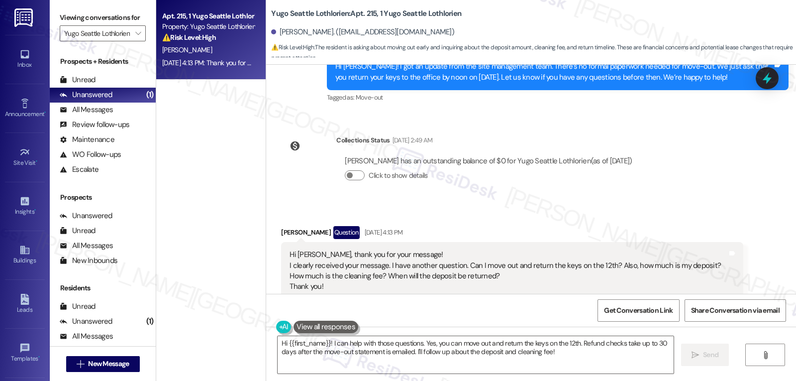
click at [284, 226] on div "[PERSON_NAME] Question [DATE] 4:13 PM" at bounding box center [512, 234] width 462 height 16
copy div "Haoyang"
click at [274, 238] on div "Received via SMS [PERSON_NAME] Question [DATE] 4:13 PM Hi [PERSON_NAME], thank …" at bounding box center [512, 360] width 477 height 285
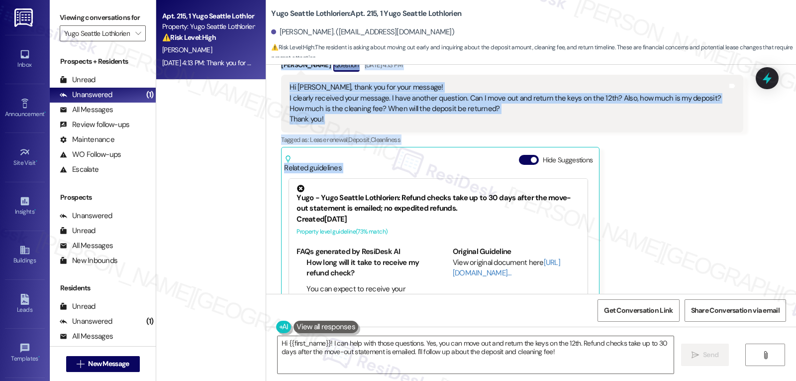
scroll to position [1689, 0]
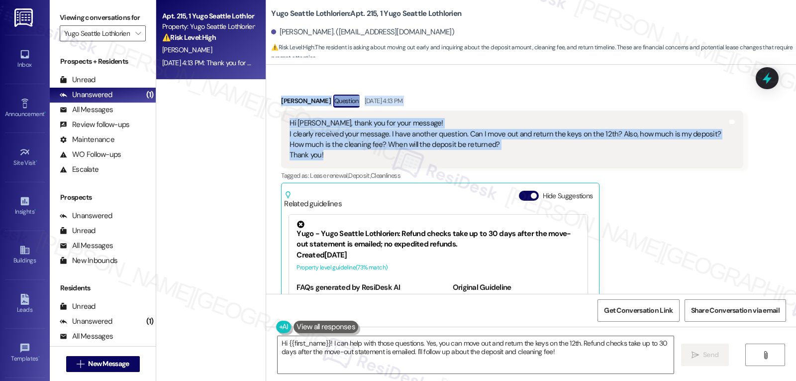
drag, startPoint x: 269, startPoint y: 225, endPoint x: 362, endPoint y: 143, distance: 124.1
click at [362, 143] on div "Received via SMS [PERSON_NAME] Question [DATE] 4:13 PM Hi [PERSON_NAME], thank …" at bounding box center [512, 229] width 477 height 285
copy div "[PERSON_NAME] Question [DATE] 4:13 PM Hi [PERSON_NAME], thank you for your mess…"
click at [354, 349] on textarea "Hi {{first_name}}! I can help with those questions. Yes, you can move out and r…" at bounding box center [476, 354] width 396 height 37
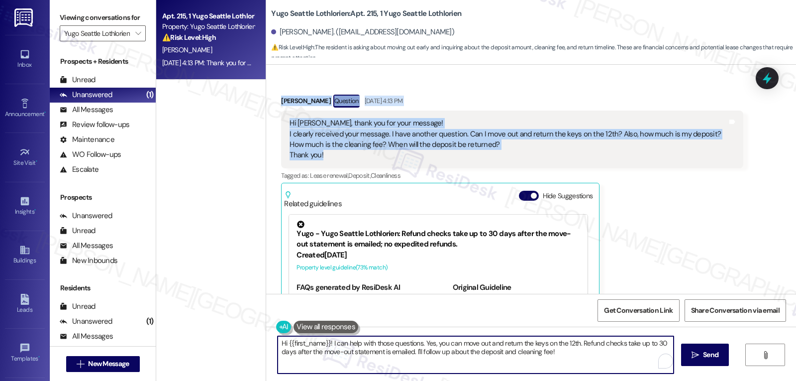
paste textarea "Haoyang, thanks for reaching out! I understand you’d like to move out and retur…"
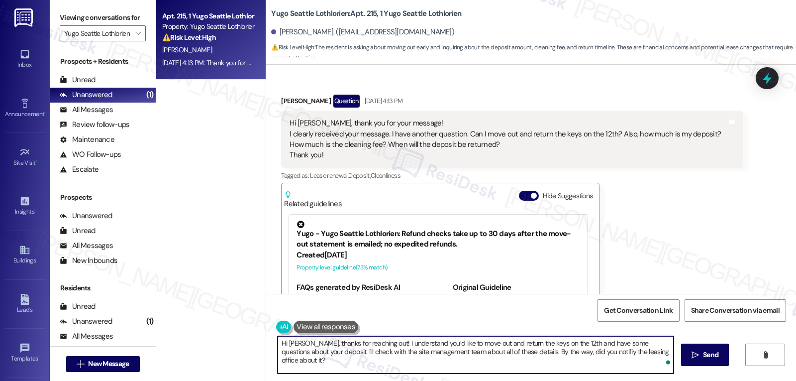
type textarea "Hi [PERSON_NAME], thanks for reaching out! I understand you’d like to move out …"
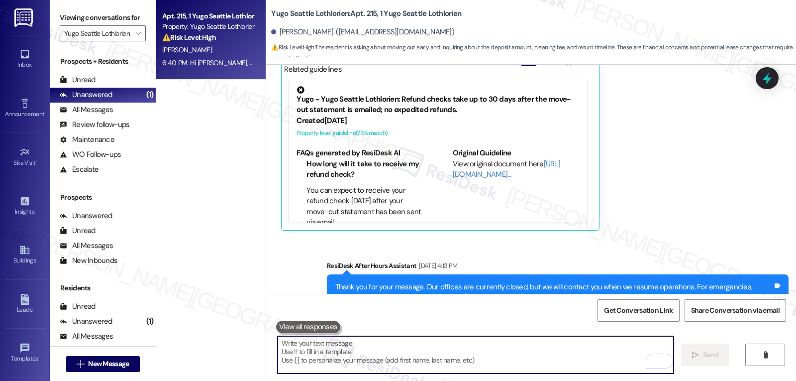
scroll to position [1931, 0]
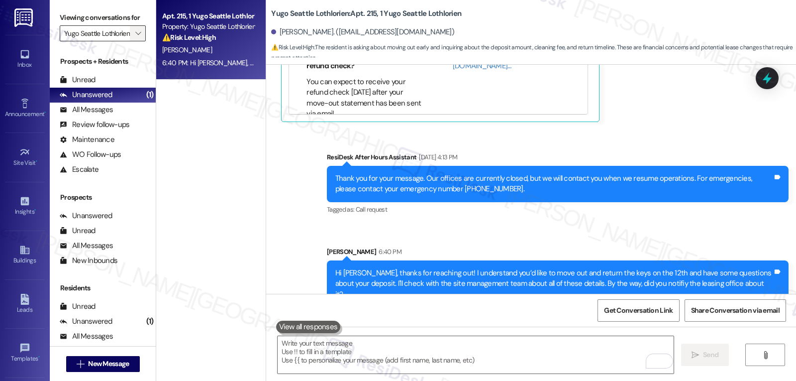
click at [135, 37] on icon "" at bounding box center [137, 33] width 5 height 8
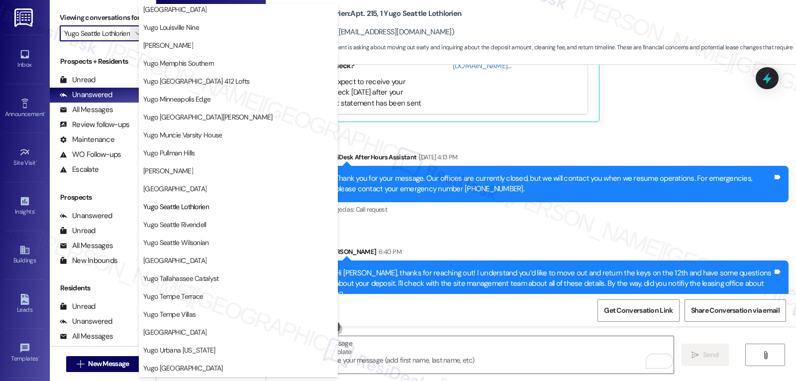
scroll to position [0, 0]
click at [195, 300] on span "Yugo Tempe Terrace" at bounding box center [173, 296] width 60 height 10
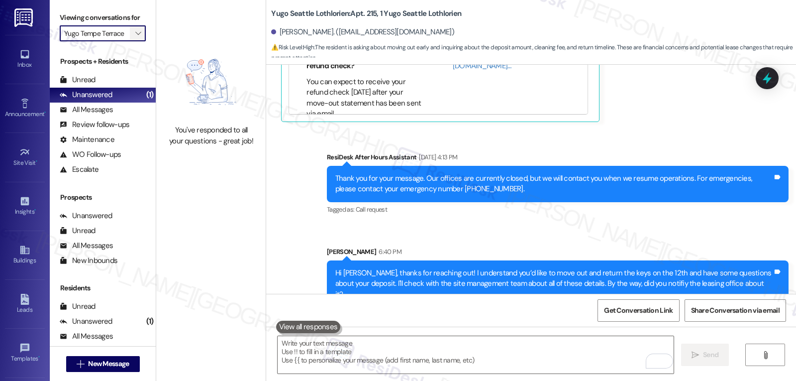
click at [133, 41] on span "" at bounding box center [137, 33] width 9 height 16
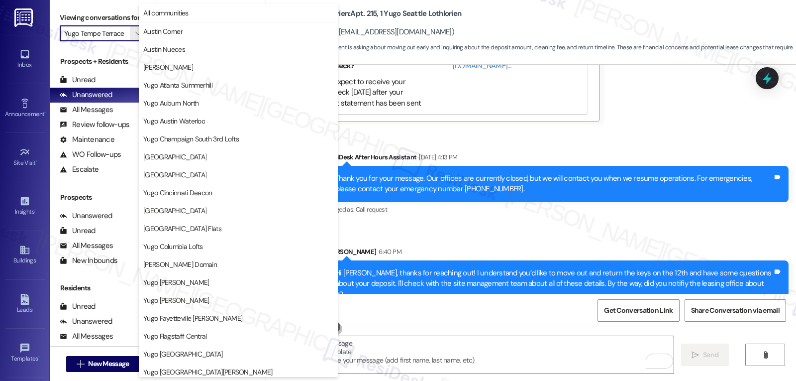
scroll to position [416, 0]
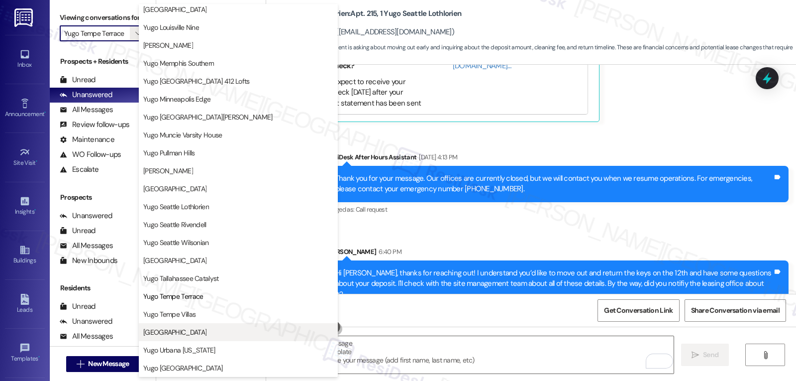
click at [182, 336] on span "[GEOGRAPHIC_DATA]" at bounding box center [174, 332] width 63 height 10
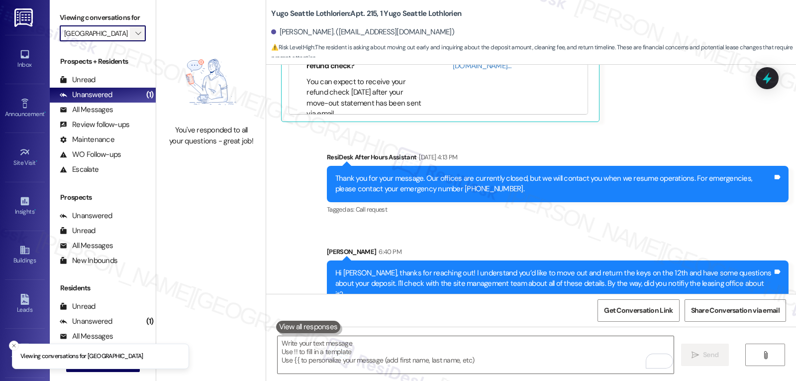
click at [135, 41] on span "" at bounding box center [137, 33] width 9 height 16
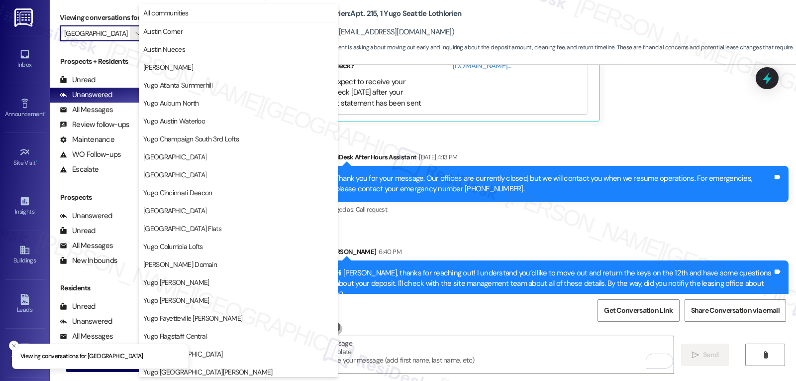
scroll to position [416, 0]
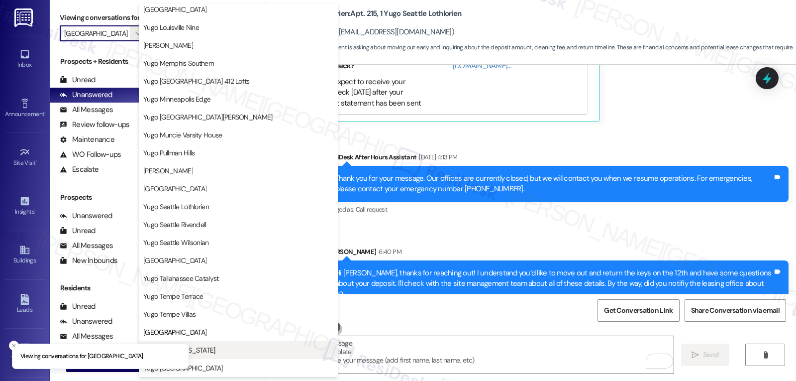
click at [243, 352] on span "Yugo Urbana [US_STATE]" at bounding box center [238, 350] width 190 height 10
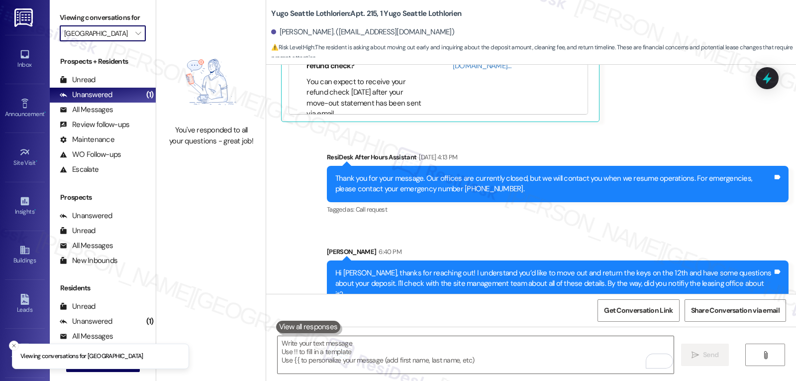
type input "Yugo Urbana [US_STATE]"
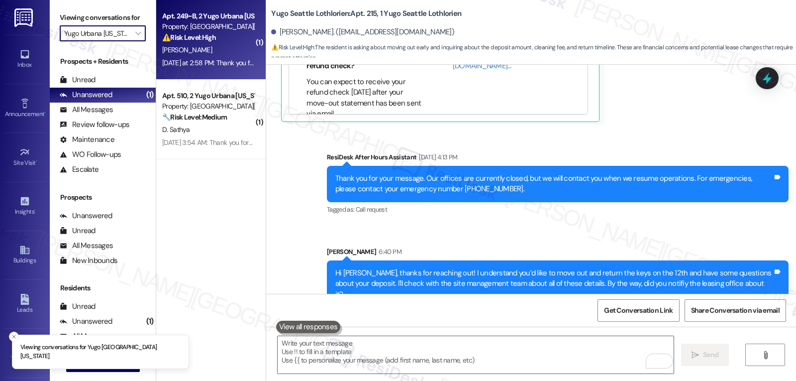
click at [202, 48] on div "[PERSON_NAME]" at bounding box center [208, 50] width 94 height 12
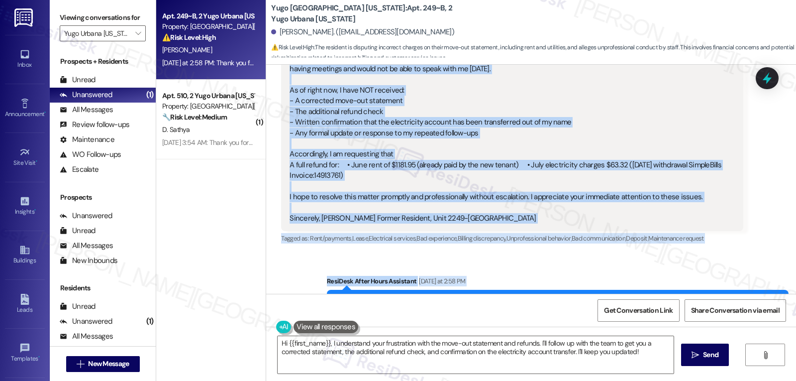
scroll to position [1974, 0]
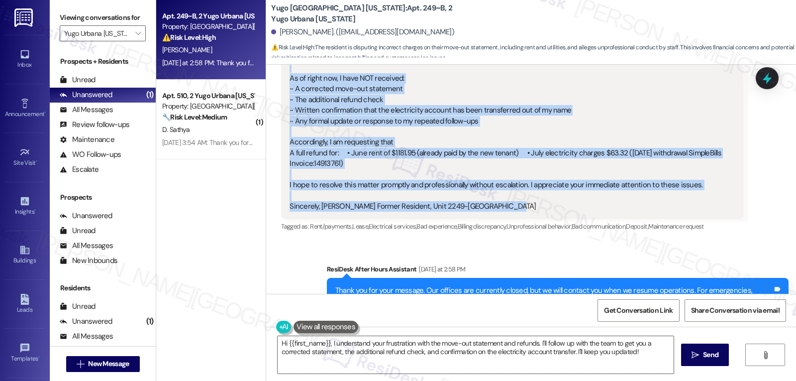
drag, startPoint x: 274, startPoint y: 99, endPoint x: 582, endPoint y: 163, distance: 314.7
copy div "[PERSON_NAME] [DATE] at 2:58 PM Hello [PERSON_NAME], I am writing you regarding…"
click at [358, 352] on textarea "Hi {{first_name}}, I understand your frustration with the move-out statement an…" at bounding box center [476, 354] width 396 height 37
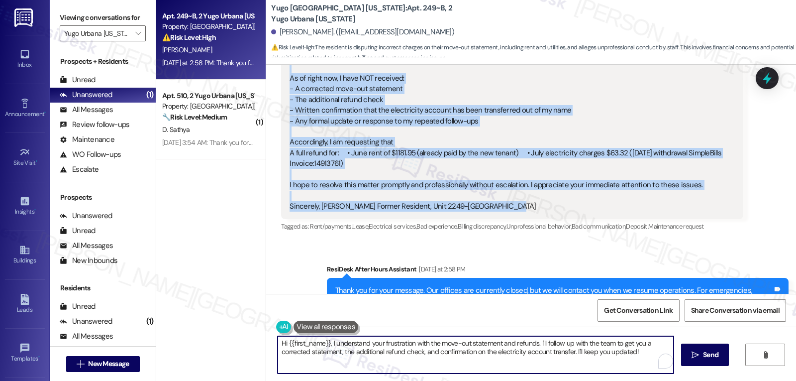
paste textarea "[PERSON_NAME], I’m really sorry for the ongoing frustration and lack of follow-…"
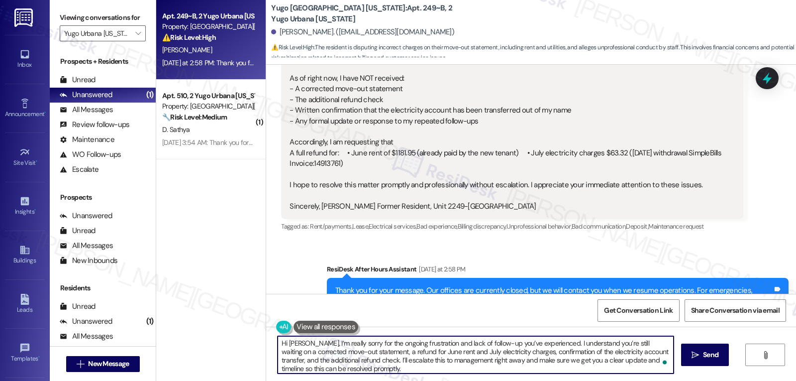
click at [409, 360] on textarea "Hi [PERSON_NAME], I’m really sorry for the ongoing frustration and lack of foll…" at bounding box center [476, 354] width 396 height 37
drag, startPoint x: 475, startPoint y: 360, endPoint x: 501, endPoint y: 360, distance: 25.4
click at [501, 360] on textarea "Hi [PERSON_NAME], I’m really sorry for the ongoing frustration and lack of foll…" at bounding box center [476, 354] width 396 height 37
click at [591, 368] on textarea "Hi [PERSON_NAME], I’m really sorry for the ongoing frustration and lack of foll…" at bounding box center [476, 354] width 396 height 37
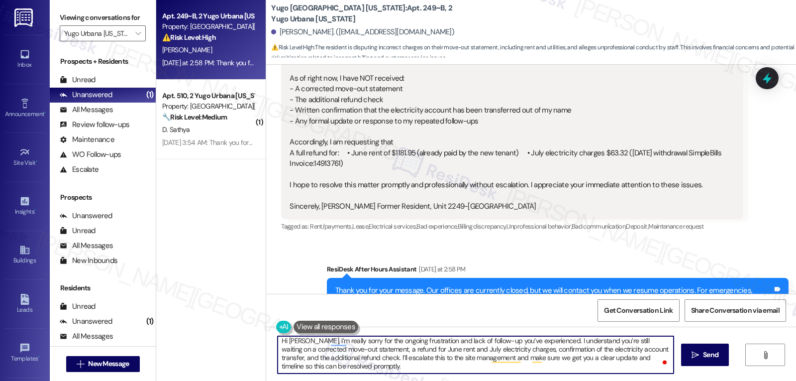
drag, startPoint x: 629, startPoint y: 361, endPoint x: 681, endPoint y: 404, distance: 67.8
click at [681, 380] on html "Inbox Go to Inbox Announcement • Send A Text Announcement Site Visit • Go to Si…" at bounding box center [398, 190] width 796 height 381
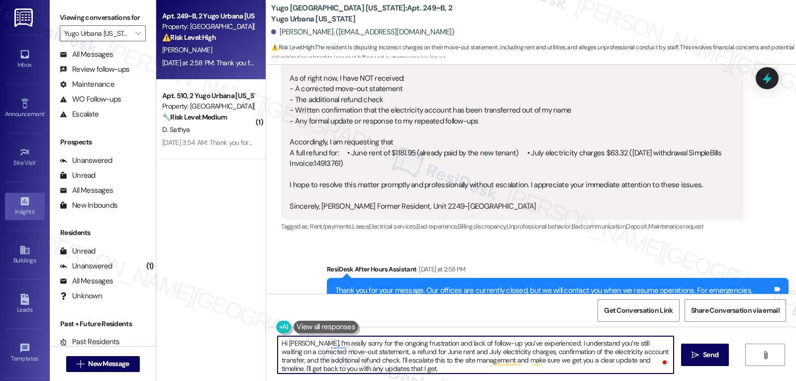
scroll to position [79, 0]
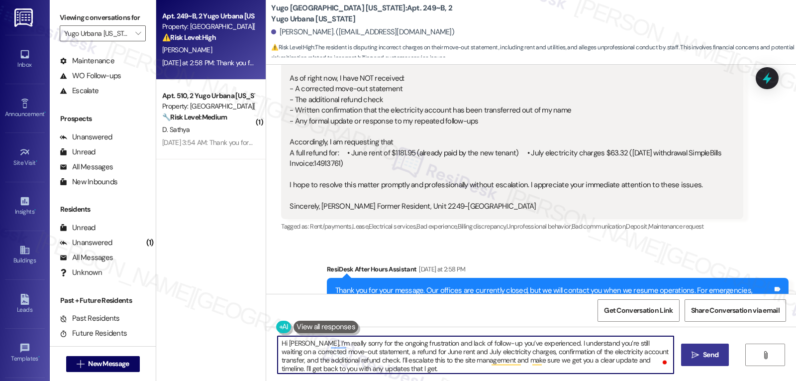
type textarea "Hi [PERSON_NAME], I’m really sorry for the ongoing frustration and lack of foll…"
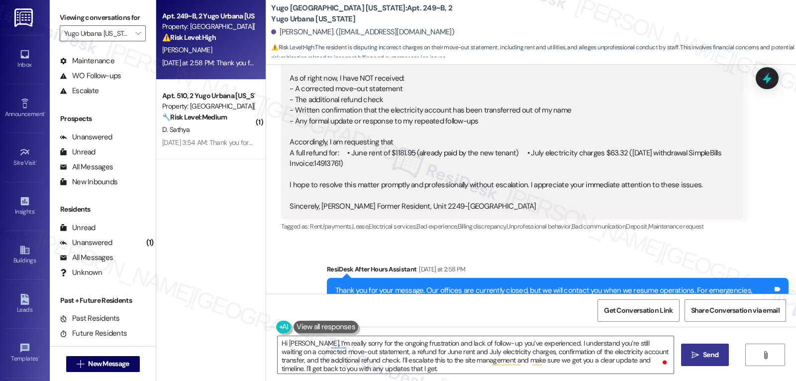
drag, startPoint x: 702, startPoint y: 352, endPoint x: 706, endPoint y: 356, distance: 5.3
click at [703, 355] on span "Send" at bounding box center [710, 354] width 15 height 10
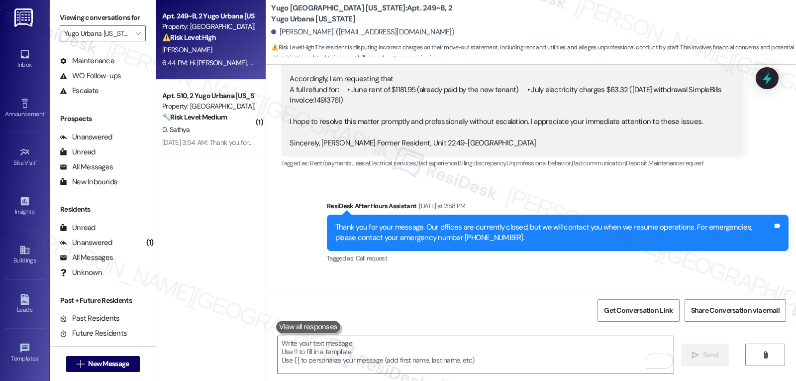
scroll to position [2076, 0]
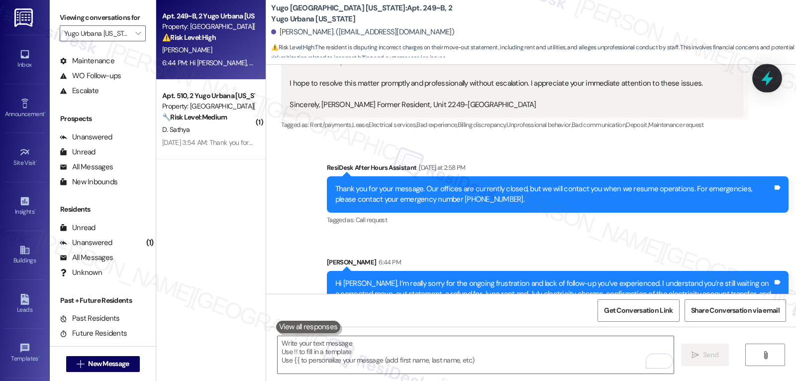
click at [769, 73] on icon at bounding box center [767, 78] width 12 height 15
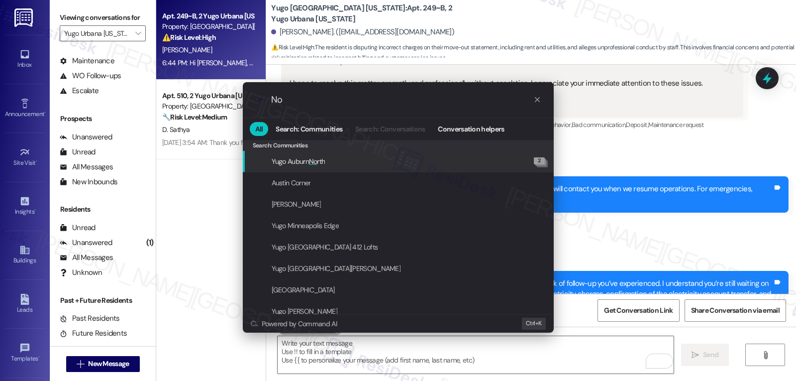
type input "N"
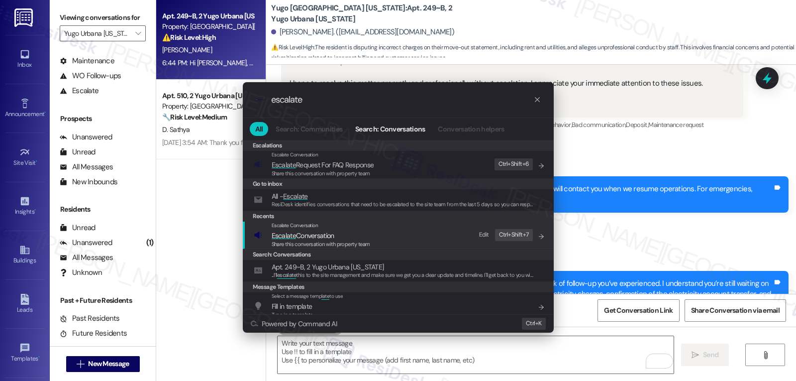
type input "escalate"
click at [302, 231] on span "Escalate Conversation" at bounding box center [303, 235] width 63 height 9
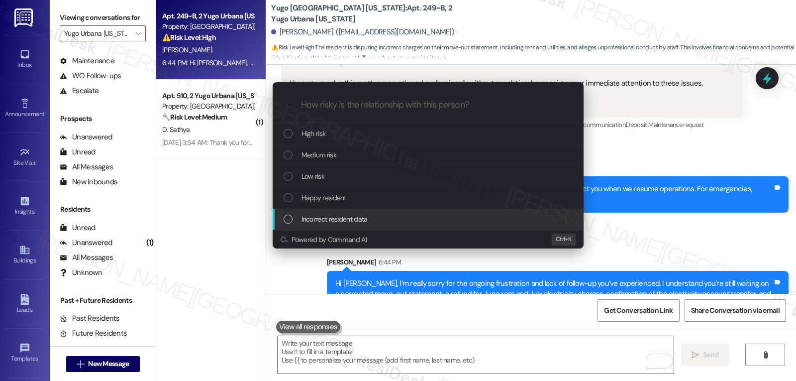
click at [323, 216] on span "Incorrect resident data" at bounding box center [334, 218] width 66 height 11
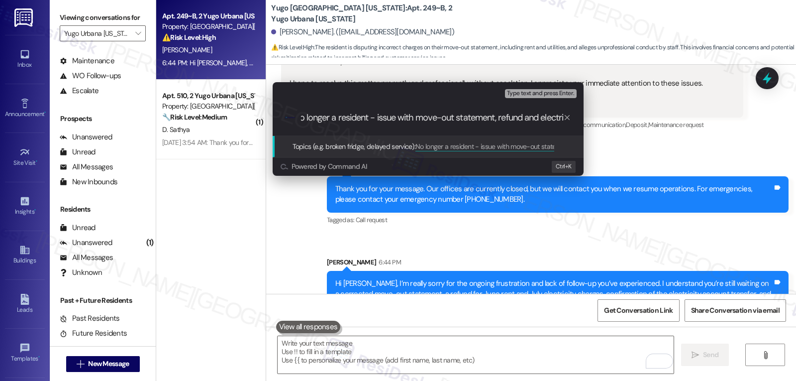
scroll to position [0, 10]
type input "No longer a resident - issue with move-out statement, refund and electricity"
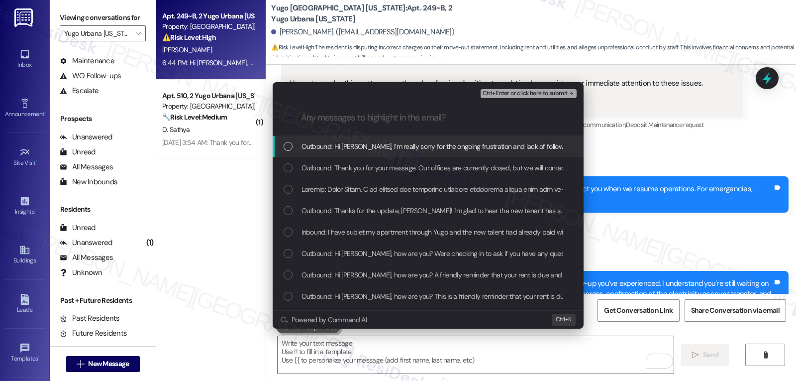
scroll to position [0, 0]
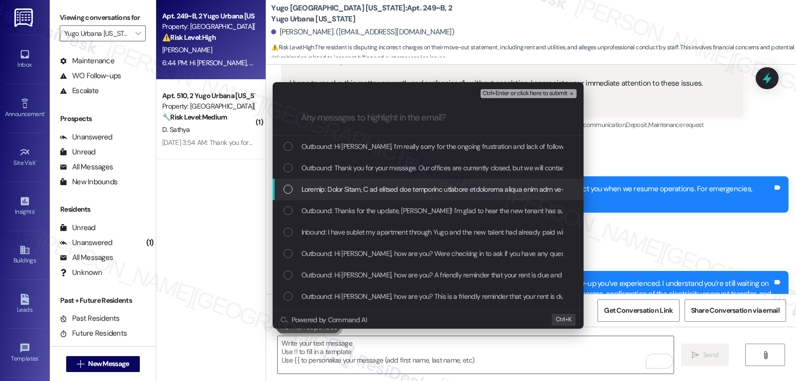
click at [303, 198] on div "List of options" at bounding box center [428, 189] width 311 height 21
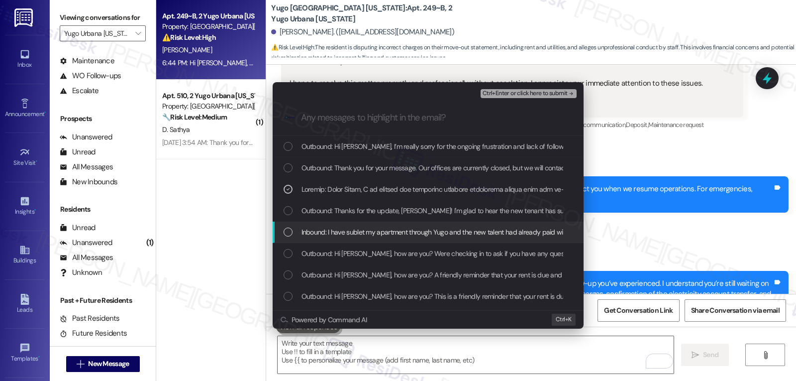
click at [301, 239] on div "Inbound: I have sublet my apartment through Yugo and the new talent had already…" at bounding box center [428, 231] width 311 height 21
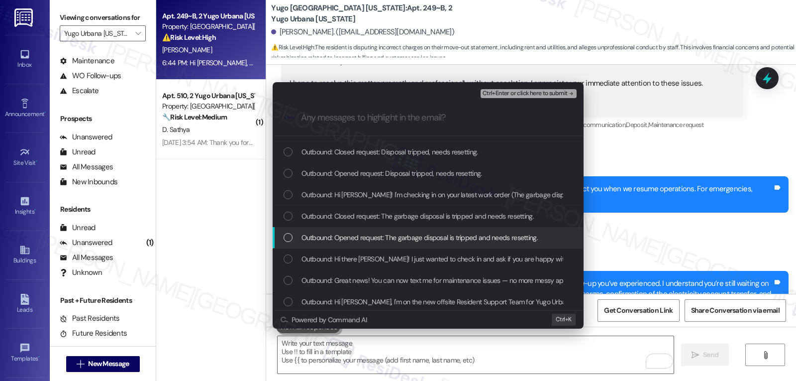
scroll to position [211, 0]
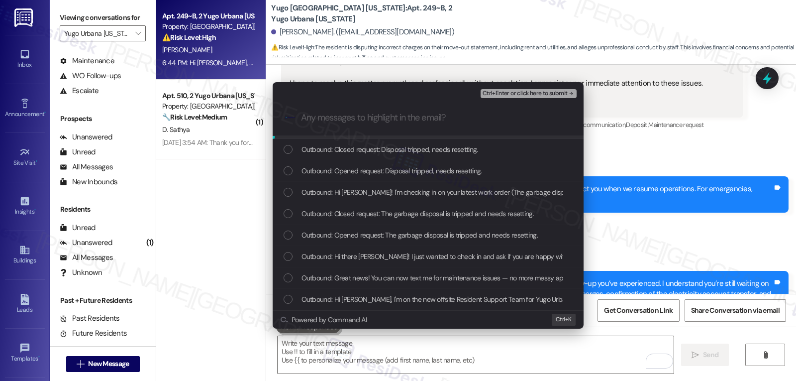
click at [544, 92] on span "Ctrl+Enter or click here to submit" at bounding box center [525, 93] width 85 height 7
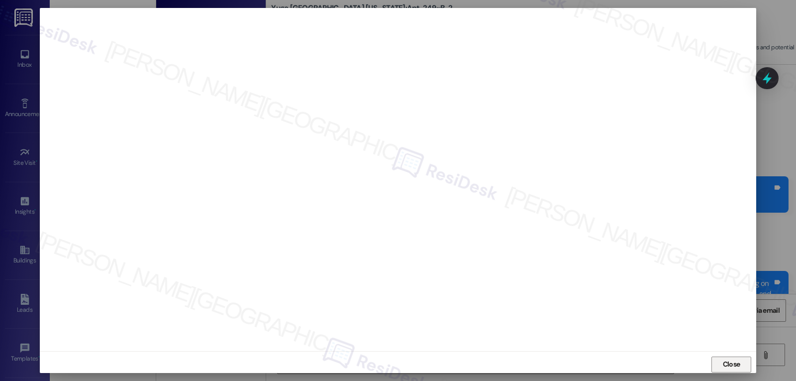
click at [721, 361] on span "Close" at bounding box center [731, 364] width 21 height 10
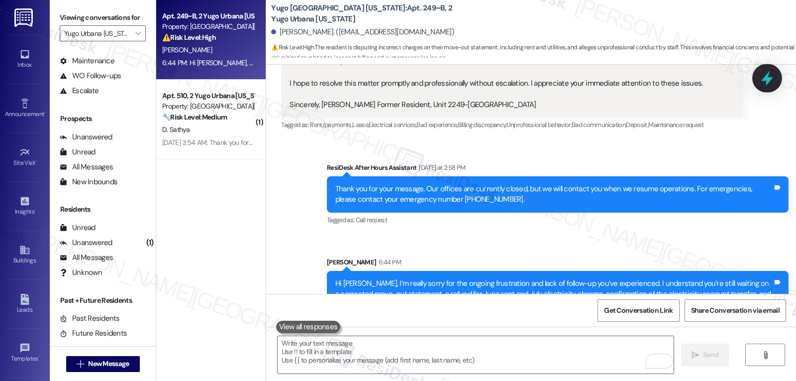
click at [765, 79] on icon at bounding box center [767, 78] width 12 height 15
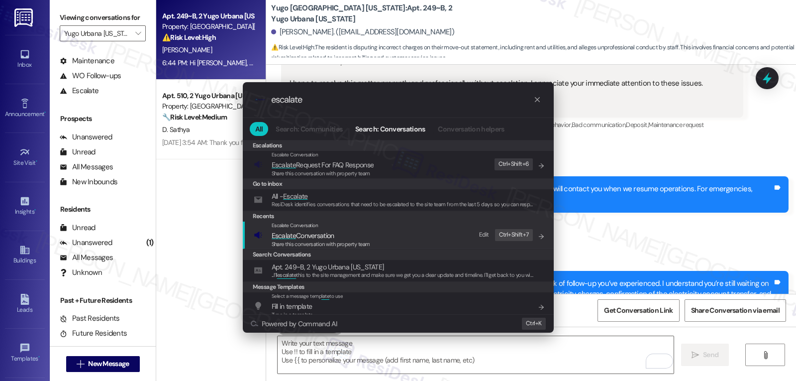
type input "escalate"
click at [289, 245] on span "Share this conversation with property team" at bounding box center [321, 243] width 99 height 7
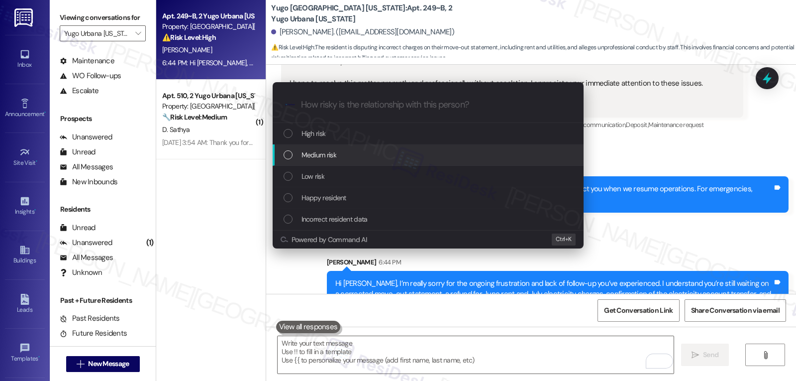
click at [340, 155] on div "Medium risk" at bounding box center [429, 154] width 291 height 11
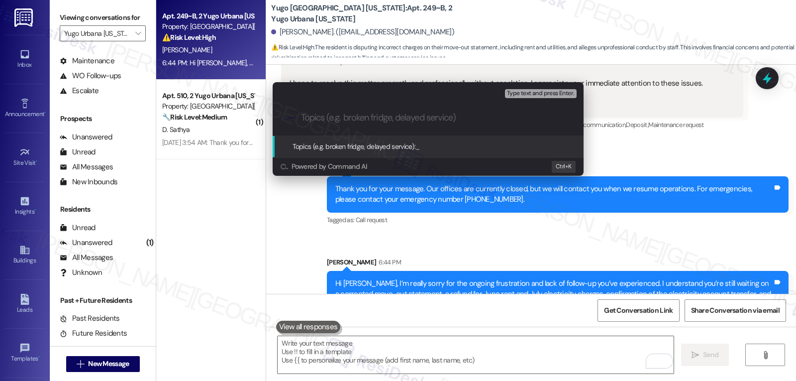
paste input "No longer a resident - issue with move-out statement, refund and electricity"
type input "No longer a resident - issue with move-out statement, refund and electricity"
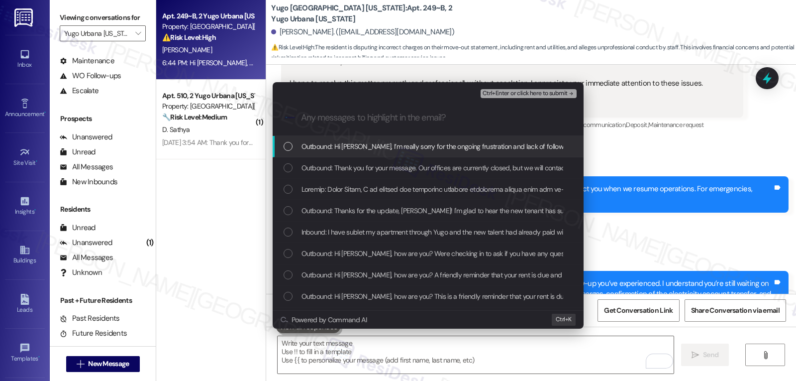
scroll to position [0, 0]
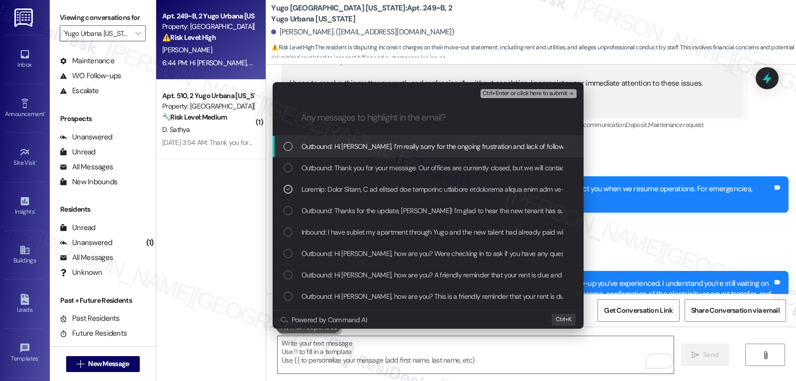
click at [535, 92] on span "Ctrl+Enter or click here to submit" at bounding box center [525, 93] width 85 height 7
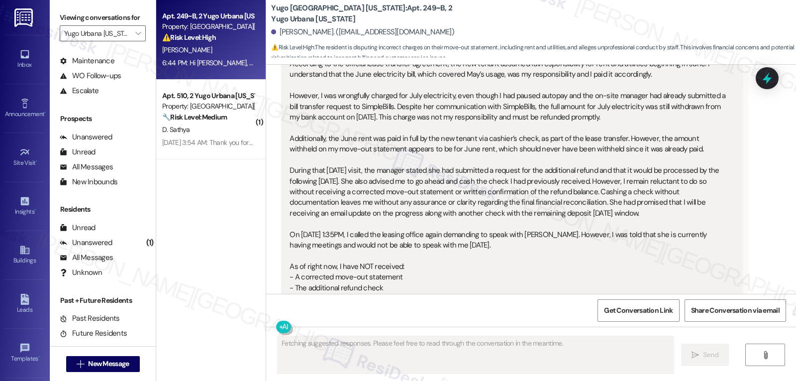
scroll to position [1890, 0]
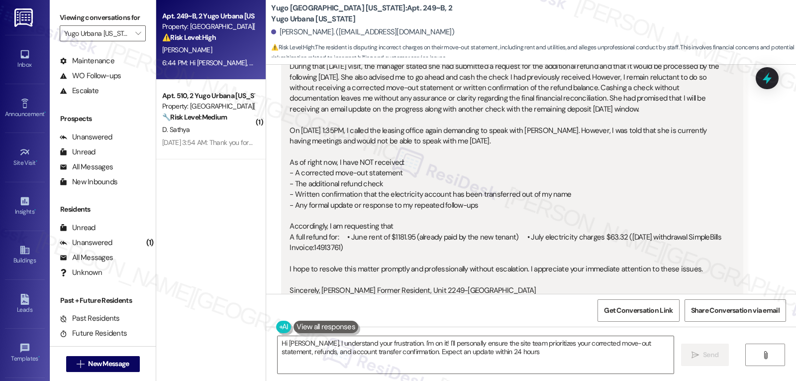
type textarea "Hi [PERSON_NAME], I understand your frustration. I'm on it! I'll personally ens…"
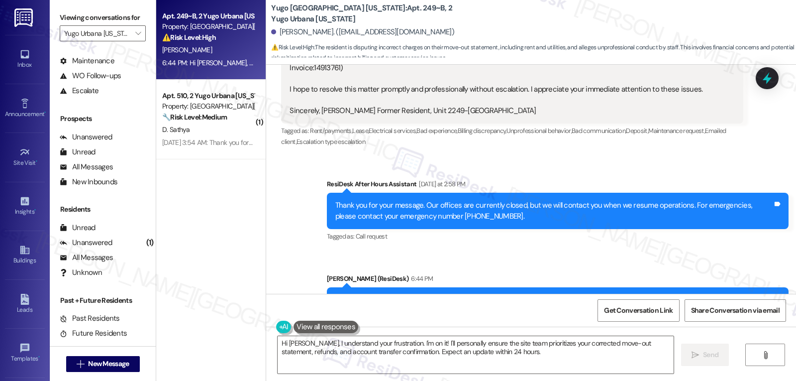
scroll to position [2101, 0]
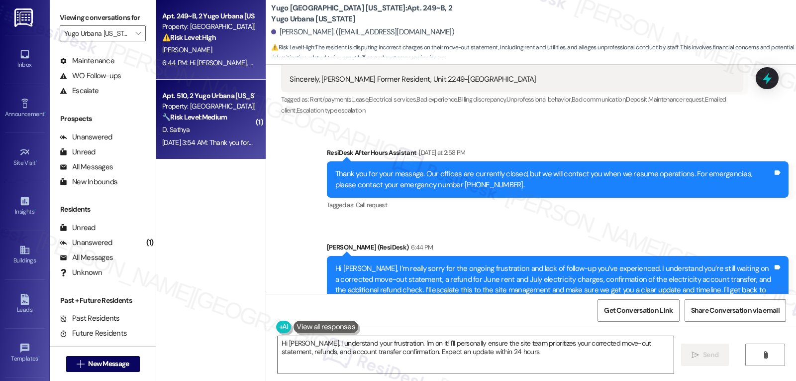
click at [173, 122] on div "🔧 Risk Level: Medium The resident is reporting a noise complaint regarding loud…" at bounding box center [208, 117] width 92 height 10
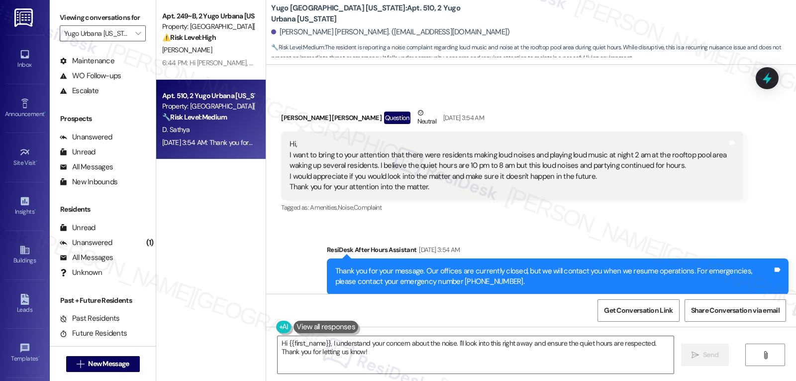
scroll to position [1182, 0]
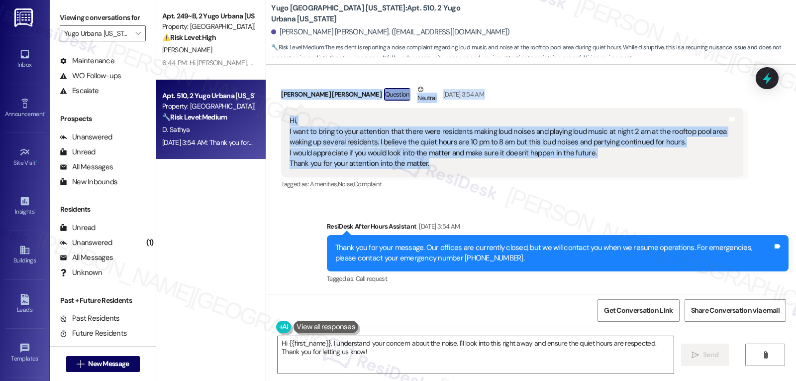
drag, startPoint x: 280, startPoint y: 101, endPoint x: 612, endPoint y: 163, distance: 338.0
click at [612, 163] on div "Received via SMS [PERSON_NAME] [PERSON_NAME] Question Neutral [DATE] 3:54 AM Hi…" at bounding box center [512, 138] width 477 height 122
copy div "[PERSON_NAME] [PERSON_NAME] Question Neutral [DATE] 3:54 AM Hi, I want to bring…"
click at [558, 119] on div "Hi, I want to bring to your attention that there were residents making loud noi…" at bounding box center [508, 141] width 437 height 53
click at [382, 131] on div "Hi, I want to bring to your attention that there were residents making loud noi…" at bounding box center [508, 141] width 437 height 53
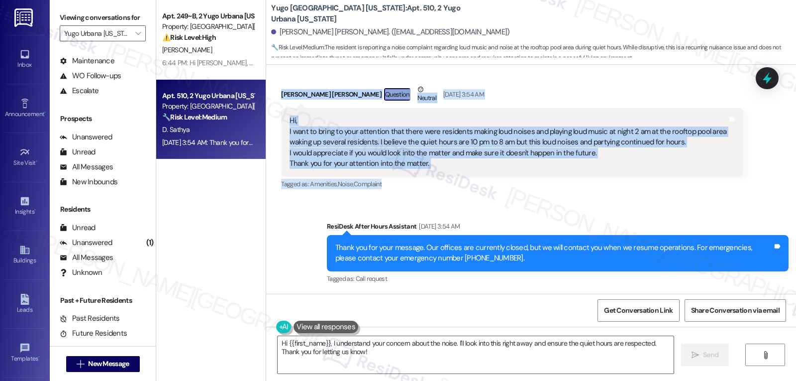
drag, startPoint x: 288, startPoint y: 108, endPoint x: 444, endPoint y: 185, distance: 174.0
click at [444, 185] on div "Received via SMS [PERSON_NAME] [PERSON_NAME] Question Neutral [DATE] 3:54 AM Hi…" at bounding box center [512, 138] width 477 height 122
copy div "[PERSON_NAME] [PERSON_NAME] Question Neutral [DATE] 3:54 AM Hi, I want to bring…"
click at [338, 354] on textarea "Hi {{first_name}}, I understand your concern about the noise. I'll look into th…" at bounding box center [476, 354] width 396 height 37
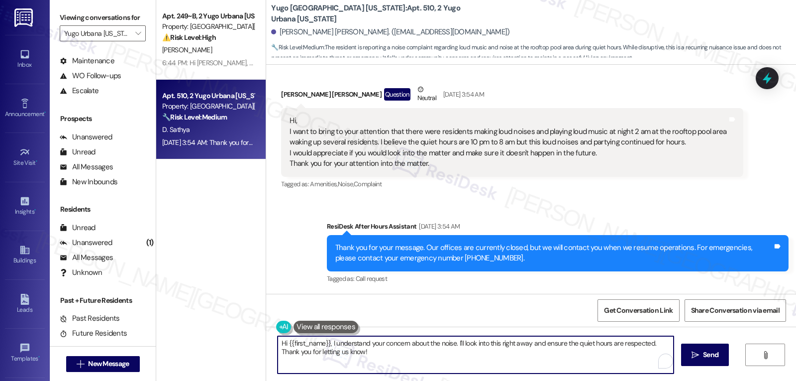
paste textarea "[PERSON_NAME], thanks for letting us know. I’m sorry your rest was disturbed by…"
type textarea "Hi [PERSON_NAME], thanks for letting us know. I’m sorry your rest was disturbed…"
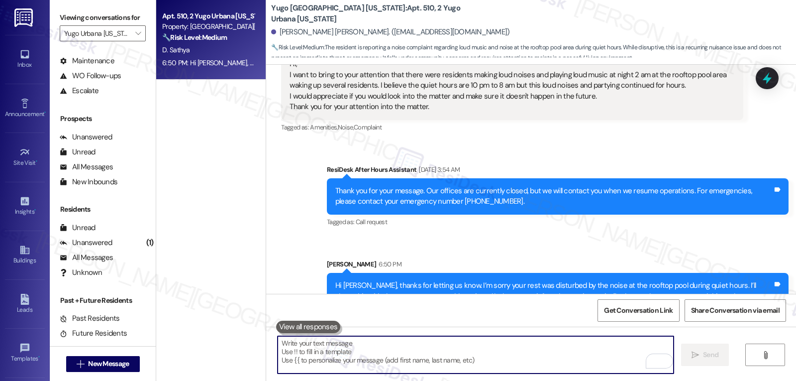
scroll to position [1262, 0]
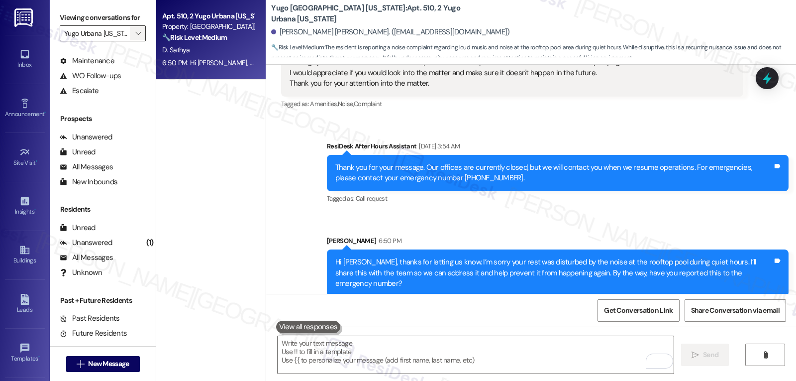
click at [133, 41] on span "" at bounding box center [137, 33] width 9 height 16
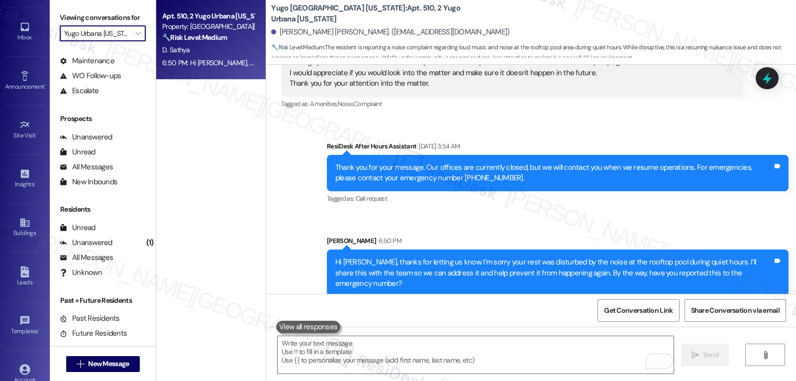
scroll to position [94, 0]
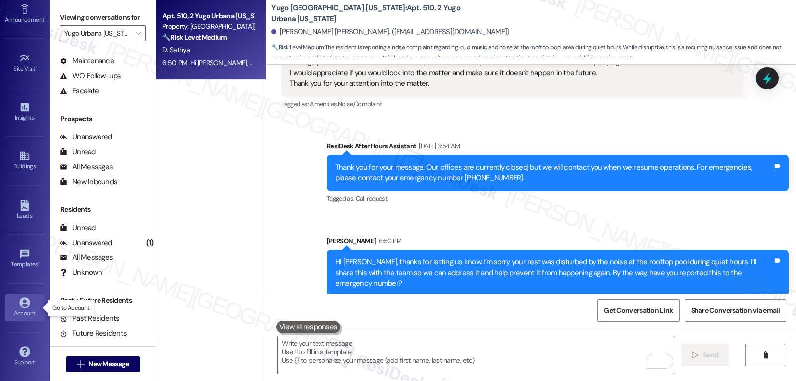
click at [30, 307] on link "Account" at bounding box center [25, 307] width 40 height 27
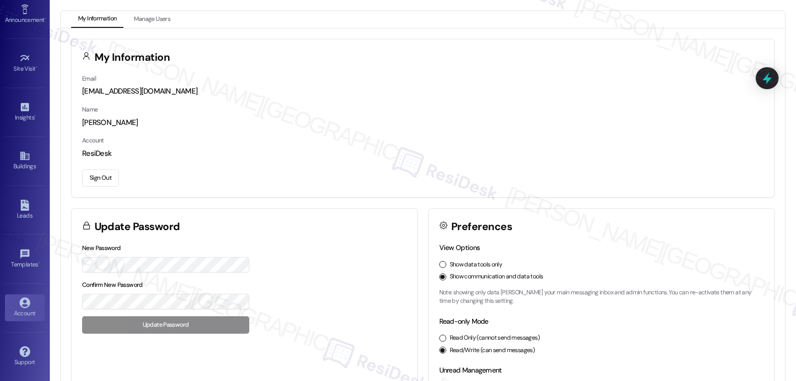
click at [96, 178] on button "Sign Out" at bounding box center [100, 177] width 37 height 17
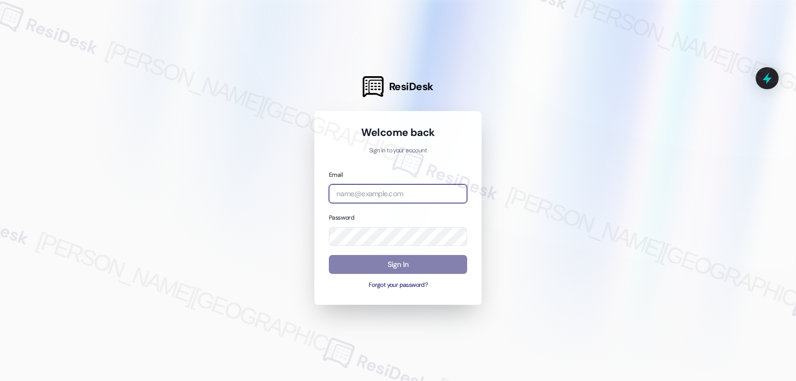
click at [364, 194] on input "email" at bounding box center [398, 193] width 138 height 19
click at [380, 190] on input "email" at bounding box center [398, 193] width 138 height 19
paste input "[EMAIL_ADDRESS][DOMAIN_NAME]"
type input "[EMAIL_ADDRESS][DOMAIN_NAME]"
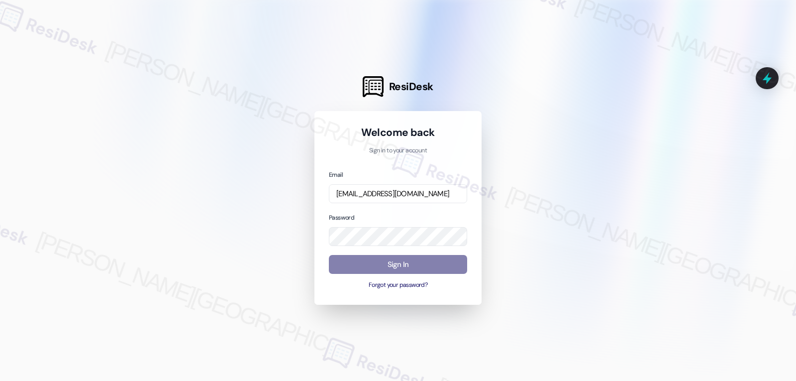
scroll to position [0, 0]
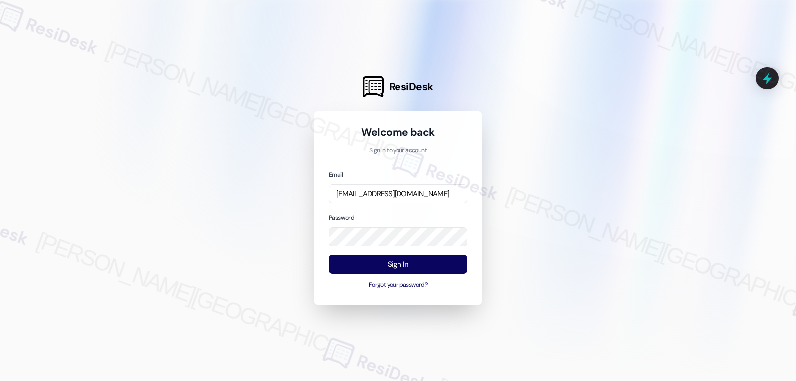
click at [244, 217] on div at bounding box center [398, 190] width 796 height 381
click at [442, 267] on button "Sign In" at bounding box center [398, 264] width 138 height 19
